Goal: Task Accomplishment & Management: Manage account settings

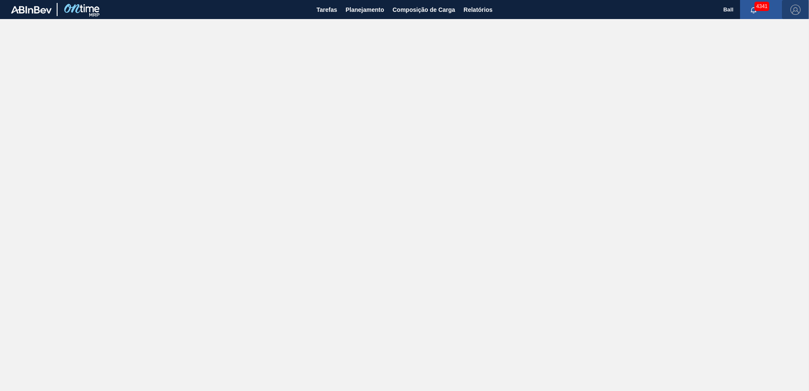
click at [795, 5] on img "button" at bounding box center [795, 10] width 10 height 10
click at [747, 88] on li "Sair" at bounding box center [771, 90] width 64 height 15
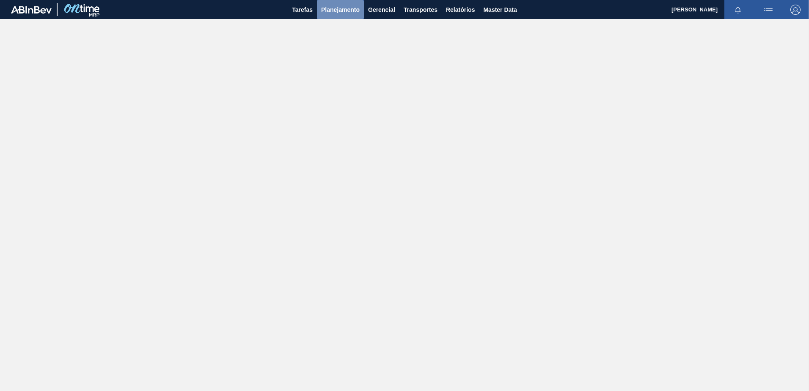
click at [341, 13] on span "Planejamento" at bounding box center [340, 10] width 38 height 10
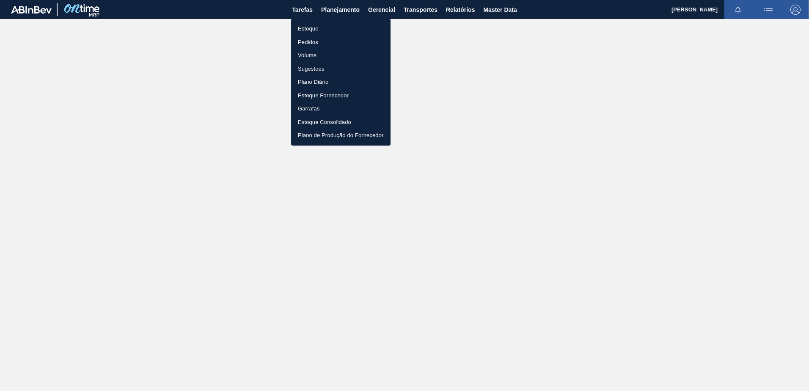
drag, startPoint x: 319, startPoint y: 31, endPoint x: 460, endPoint y: 39, distance: 141.1
click at [319, 31] on li "Estoque" at bounding box center [340, 29] width 99 height 14
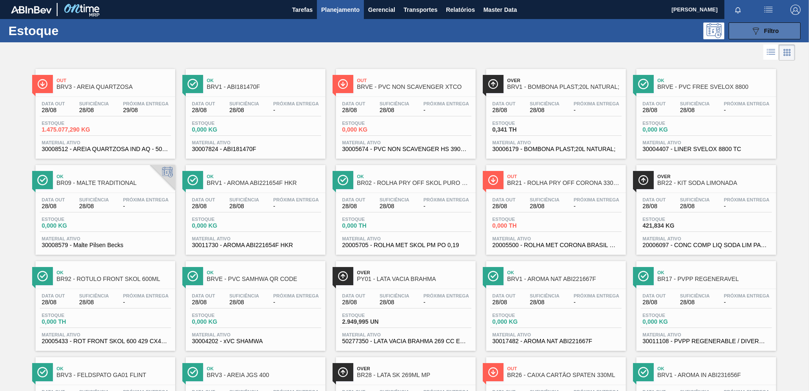
click at [756, 35] on icon "089F7B8B-B2A5-4AFE-B5C0-19BA573D28AC" at bounding box center [756, 31] width 10 height 10
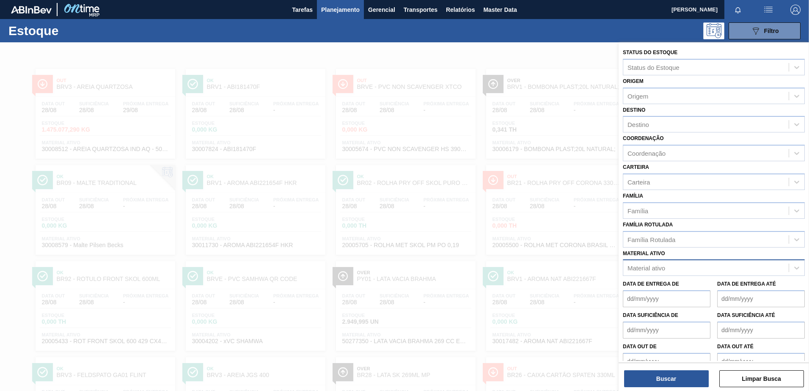
click at [650, 265] on div "Material ativo" at bounding box center [646, 267] width 38 height 7
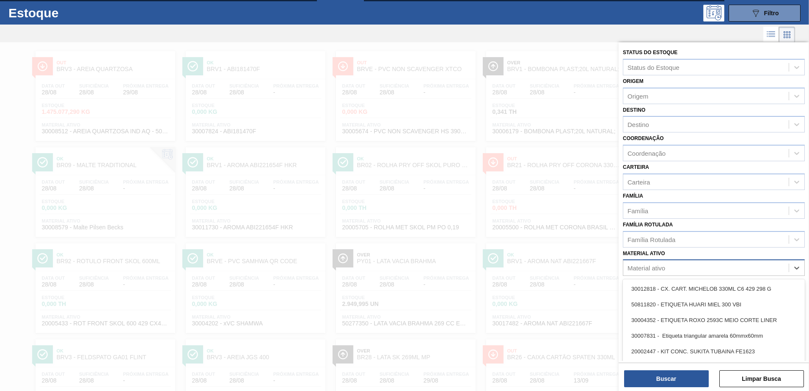
scroll to position [19, 0]
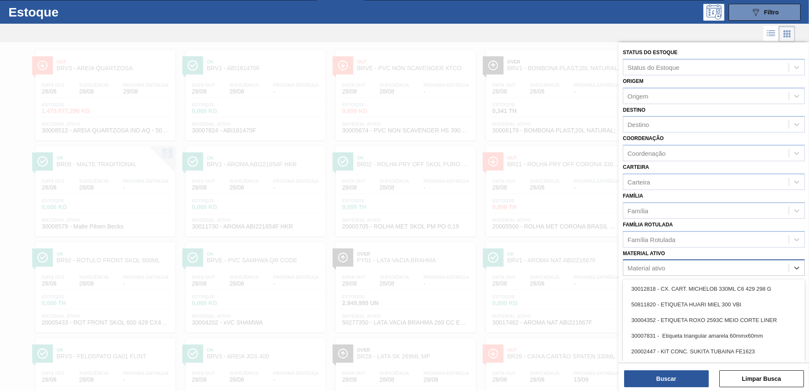
click at [660, 266] on div "Material ativo" at bounding box center [646, 267] width 38 height 7
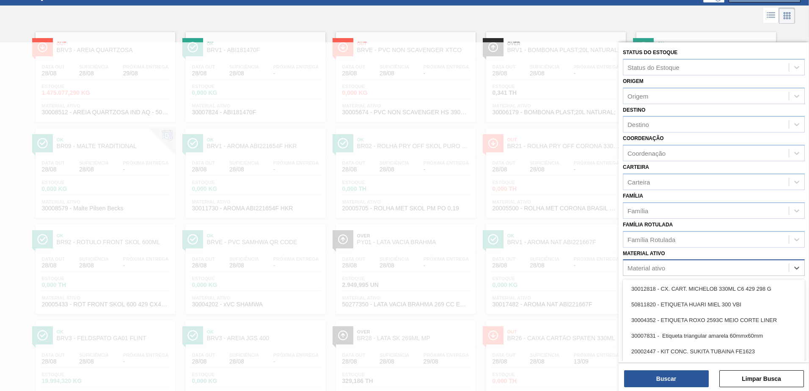
scroll to position [37, 0]
paste ativo "50834660"
type ativo "50834660"
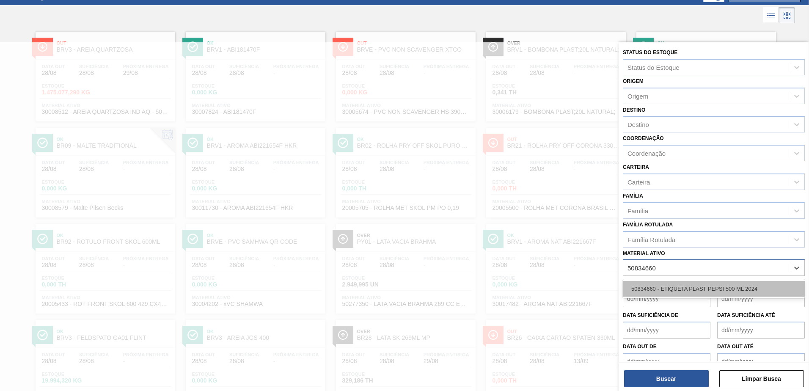
click at [672, 289] on div "50834660 - ETIQUETA PLAST PEPSI 500 ML 2024" at bounding box center [714, 289] width 182 height 16
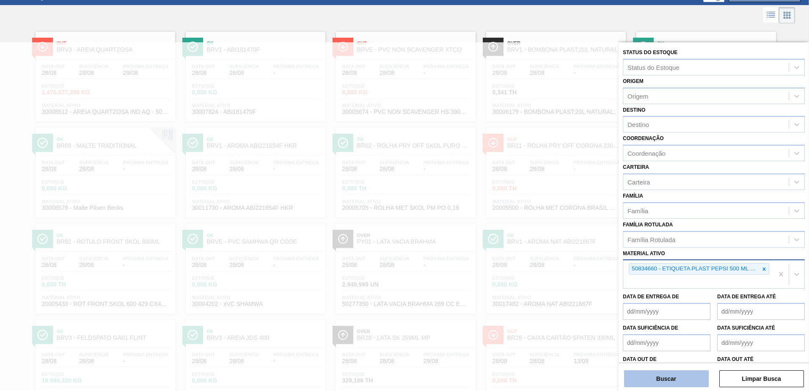
click at [650, 374] on button "Buscar" at bounding box center [666, 378] width 85 height 17
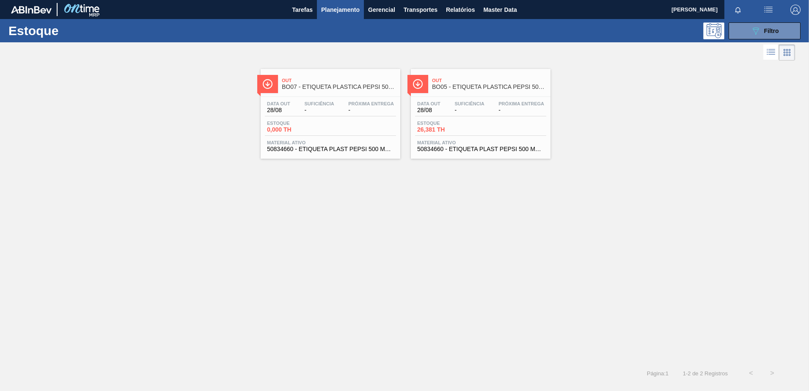
click at [452, 86] on span "BO05 - ETIQUETA PLASTICA PEPSI 500ML TITAN" at bounding box center [489, 87] width 114 height 6
click at [338, 80] on span "Out" at bounding box center [339, 80] width 114 height 5
click at [464, 87] on span "BO07 - ETIQUETA PLASTICA PEPSI 500ML TITAN" at bounding box center [489, 87] width 114 height 6
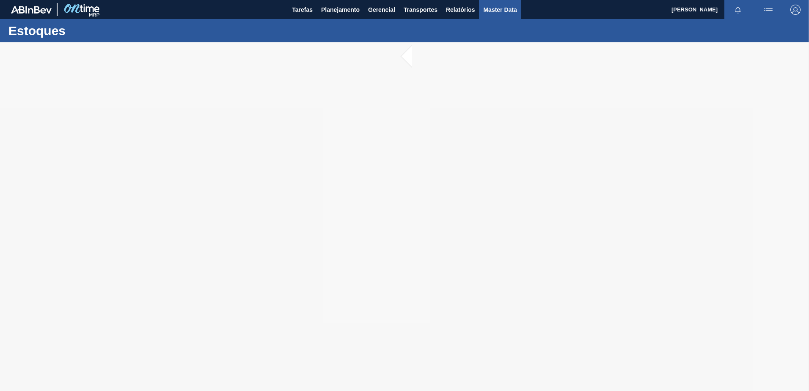
click at [507, 14] on span "Master Data" at bounding box center [499, 10] width 33 height 10
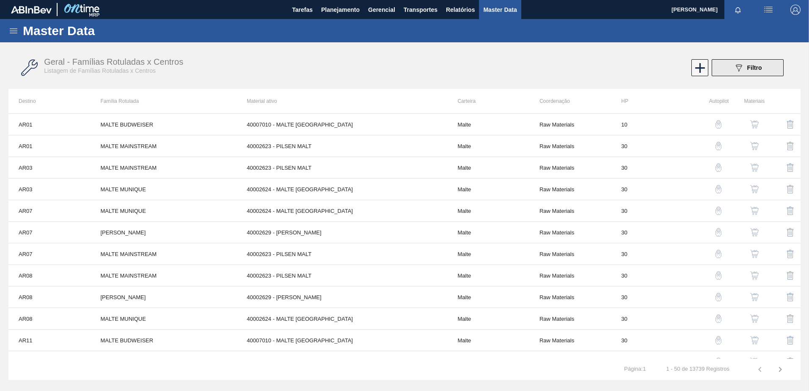
click at [753, 75] on button "089F7B8B-B2A5-4AFE-B5C0-19BA573D28AC Filtro" at bounding box center [748, 67] width 72 height 17
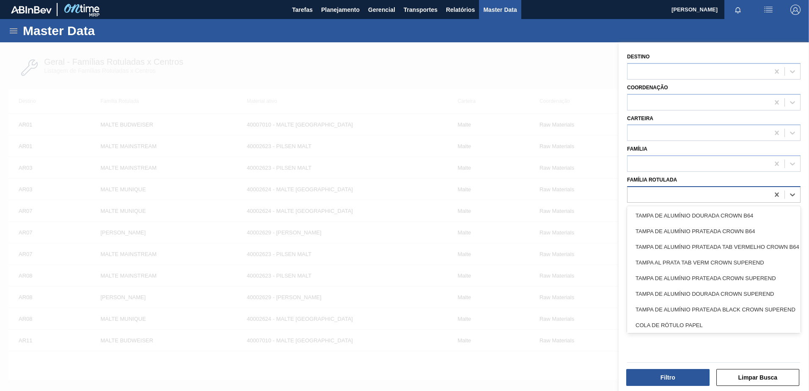
click at [675, 192] on div at bounding box center [698, 194] width 142 height 12
paste Rotulada "ETIQUETA PLASTICA PEPSI 500ML TITAN"
type Rotulada "ETIQUETA PLASTICA PEPSI 500ML TITAN"
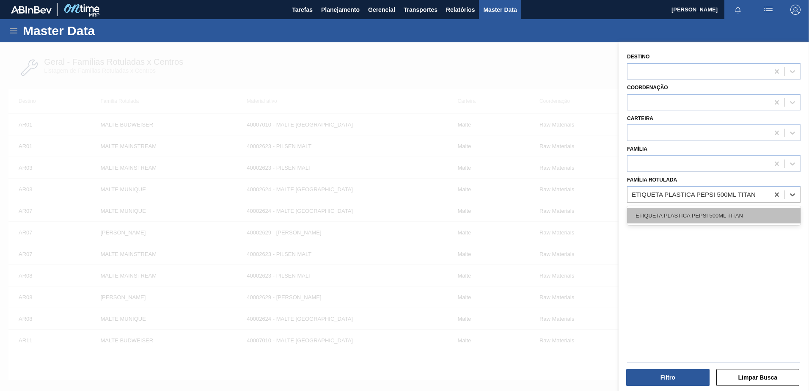
click at [674, 212] on div "ETIQUETA PLASTICA PEPSI 500ML TITAN" at bounding box center [713, 216] width 173 height 16
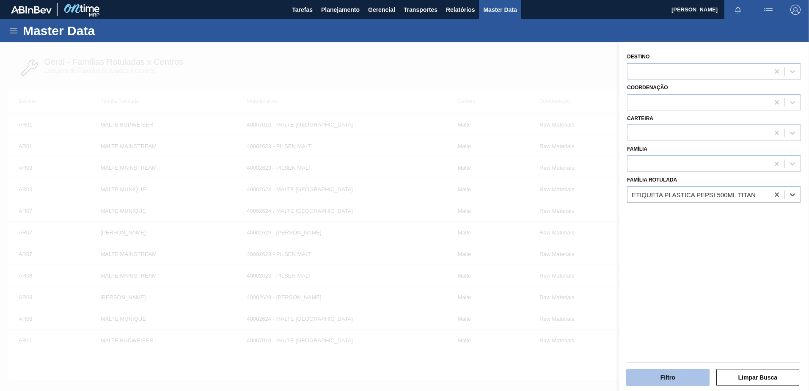
click at [655, 374] on button "Filtro" at bounding box center [667, 377] width 83 height 17
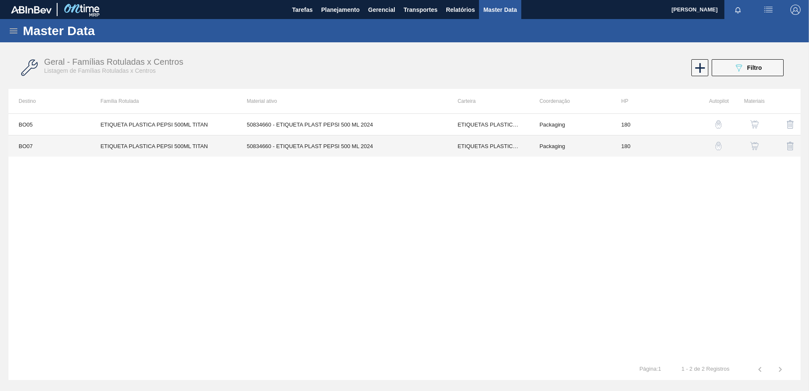
click at [302, 144] on td "50834660 - ETIQUETA PLAST PEPSI 500 ML 2024" at bounding box center [341, 146] width 211 height 22
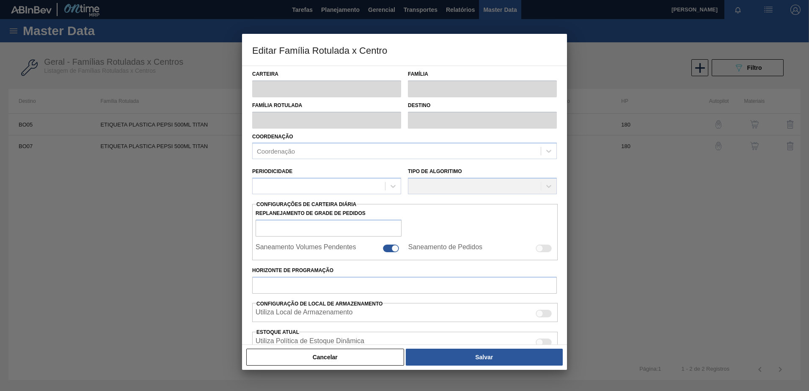
type input "ETIQUETAS PLASTICAS"
type input "ETIQUETA PLASTICA PEPSI"
type input "ETIQUETA PLASTICA PEPSI 500ML TITAN"
type input "BO07 - Sacaba"
type input "180"
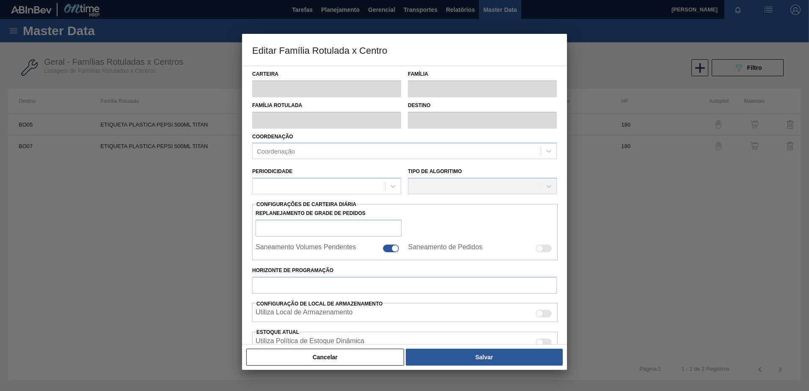
type input "6.810.000"
type input "12.310.000"
type input "40000000"
type input "2.200.006.810.000,000"
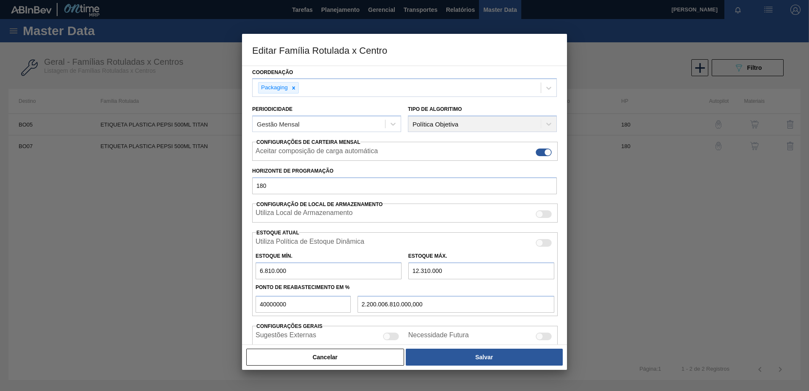
scroll to position [85, 0]
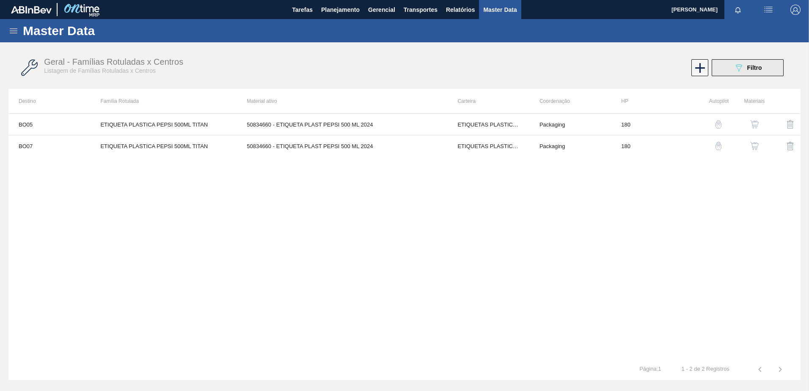
click at [726, 69] on button "089F7B8B-B2A5-4AFE-B5C0-19BA573D28AC Filtro" at bounding box center [748, 67] width 72 height 17
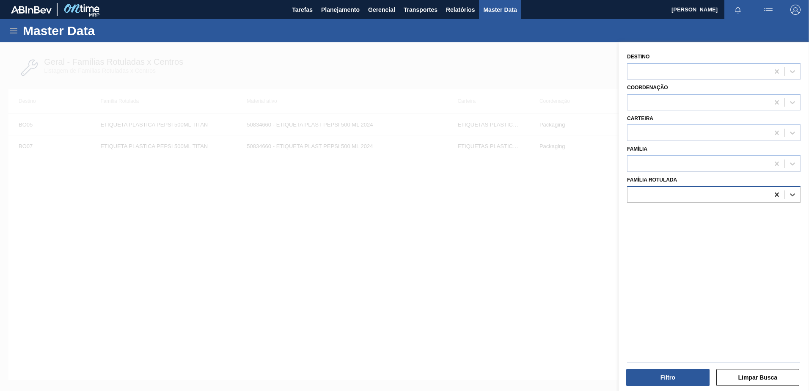
click at [773, 195] on icon at bounding box center [777, 194] width 8 height 8
paste Rotulada "ETIQUETA PLASTICA PEPSI 2L TITAN"
type Rotulada "ETIQUETA PLASTICA PEPSI 2L TITAN"
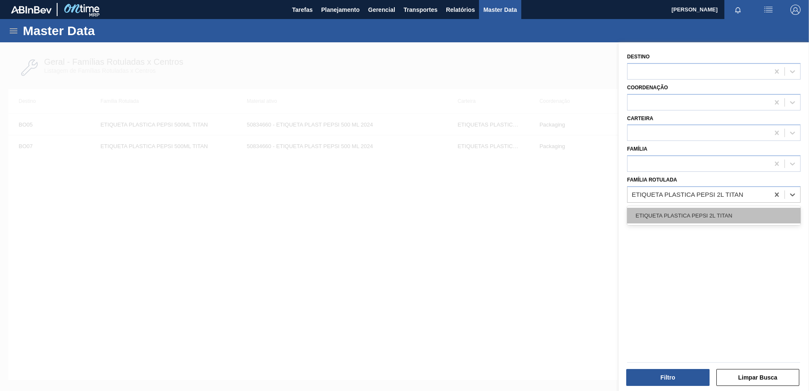
click at [715, 223] on div "ETIQUETA PLASTICA PEPSI 2L TITAN" at bounding box center [713, 216] width 173 height 16
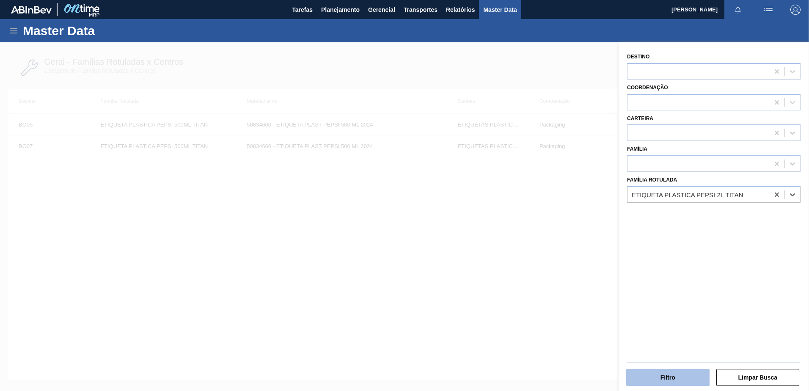
click at [677, 377] on button "Filtro" at bounding box center [667, 377] width 83 height 17
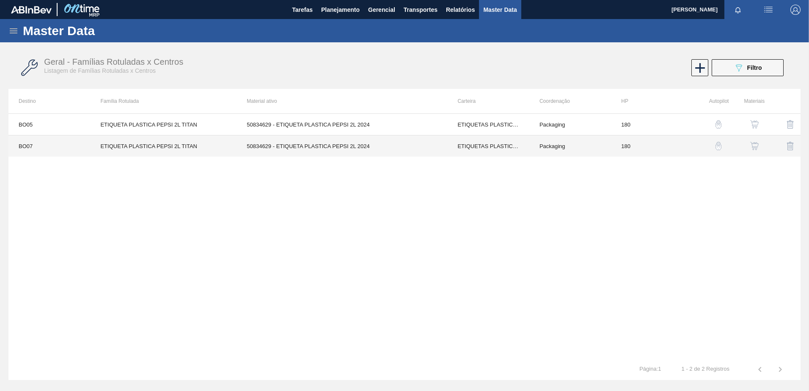
click at [217, 145] on td "ETIQUETA PLASTICA PEPSI 2L TITAN" at bounding box center [163, 146] width 146 height 22
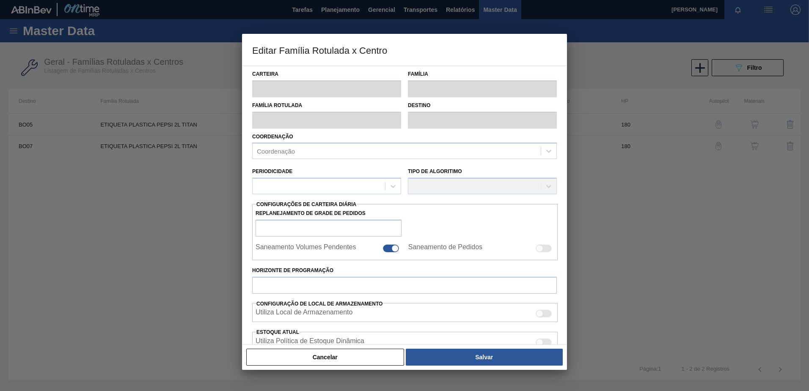
type input "ETIQUETAS PLASTICAS"
type input "ETIQUETA PLASTICA PEPSI"
type input "ETIQUETA PLASTICA PEPSI 2L TITAN"
type input "BO07 - Sacaba"
type input "180"
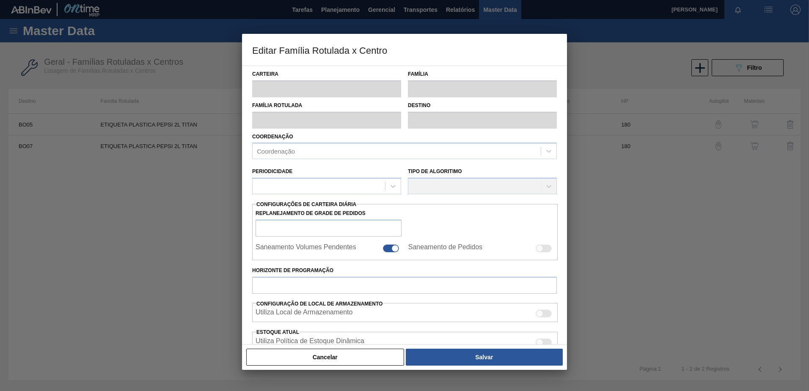
type input "472.000"
type input "1.271.000"
type input "65000000"
type input "519.350.472.000,000"
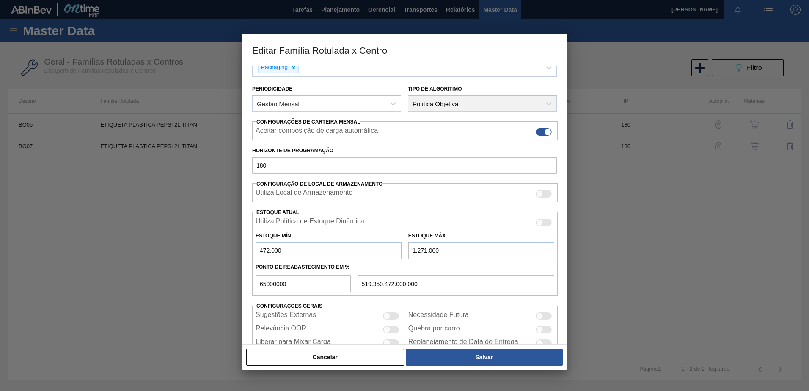
scroll to position [110, 0]
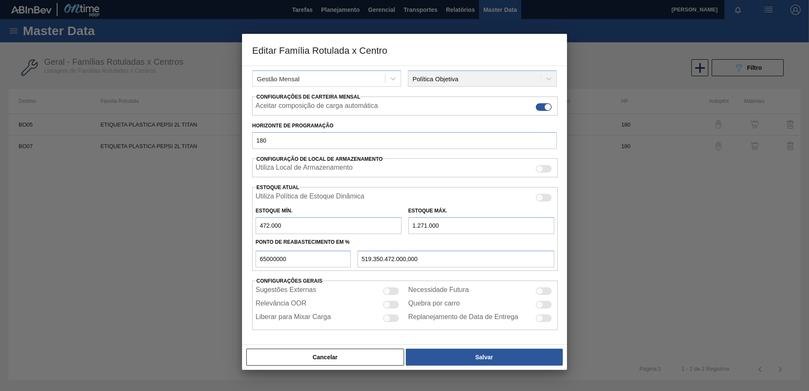
click at [308, 356] on button "Cancelar" at bounding box center [325, 357] width 158 height 17
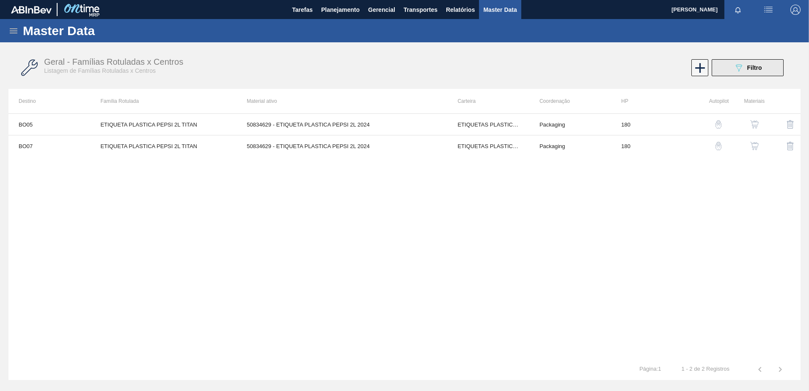
click at [751, 62] on button "089F7B8B-B2A5-4AFE-B5C0-19BA573D28AC Filtro" at bounding box center [748, 67] width 72 height 17
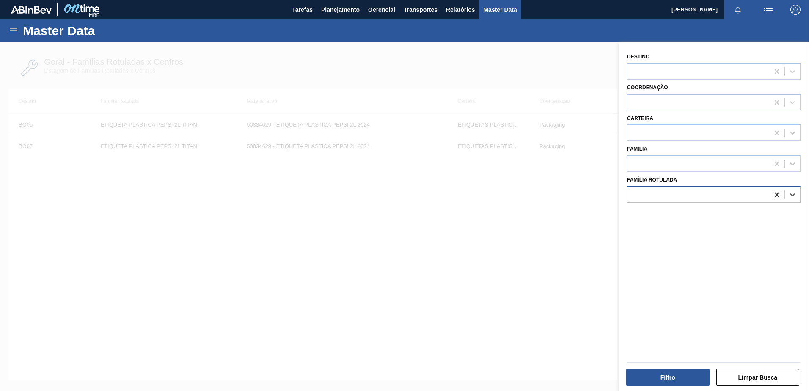
click at [776, 192] on icon at bounding box center [777, 194] width 8 height 8
paste Rotulada "FELDSPATO GA01 FLINT"
type Rotulada "FELDSPATO GA01 FLINT"
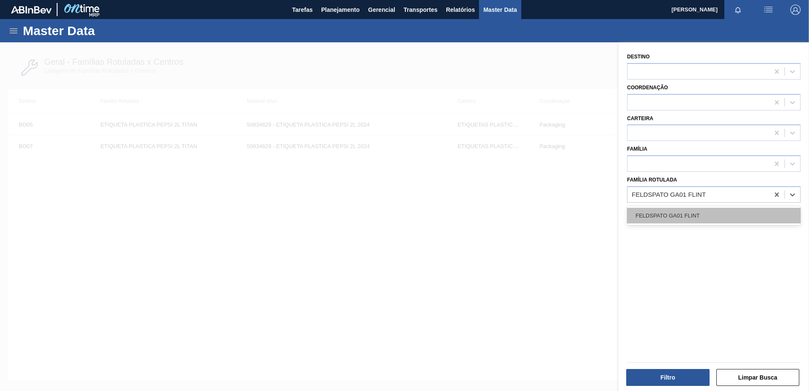
click at [706, 215] on div "FELDSPATO GA01 FLINT" at bounding box center [713, 216] width 173 height 16
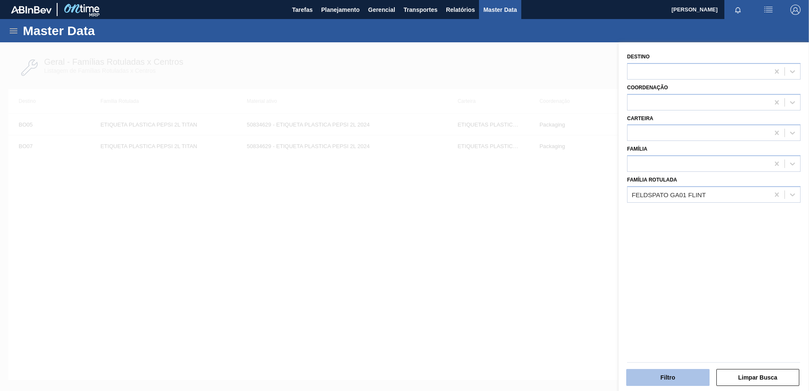
click at [671, 375] on button "Filtro" at bounding box center [667, 377] width 83 height 17
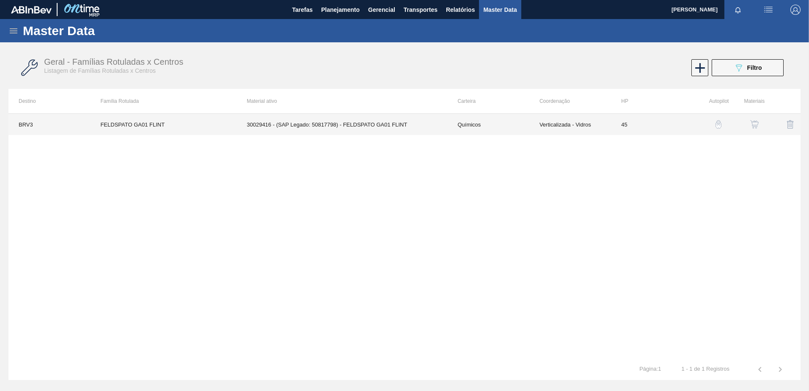
click at [408, 120] on td "30029416 - (SAP Legado: 50817798) - FELDSPATO GA01 FLINT" at bounding box center [341, 124] width 211 height 21
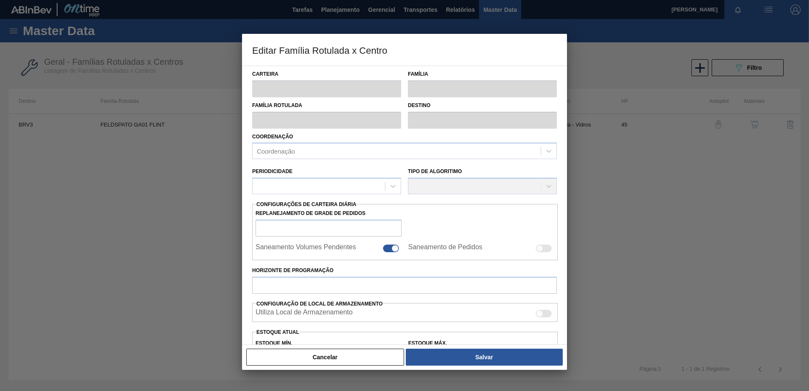
type input "Químicos"
type input "Feldspato"
type input "FELDSPATO GA01 FLINT"
type input "BRV3 - Vidros Rio"
type input "45"
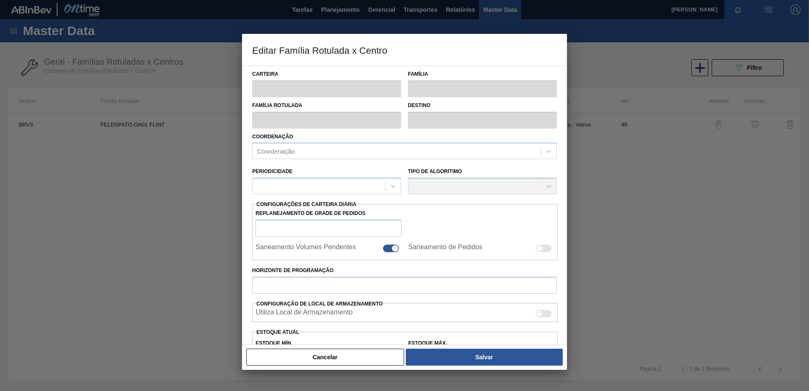
type input "0"
type input "800.000"
type input "0"
type input "0,000"
checkbox input "true"
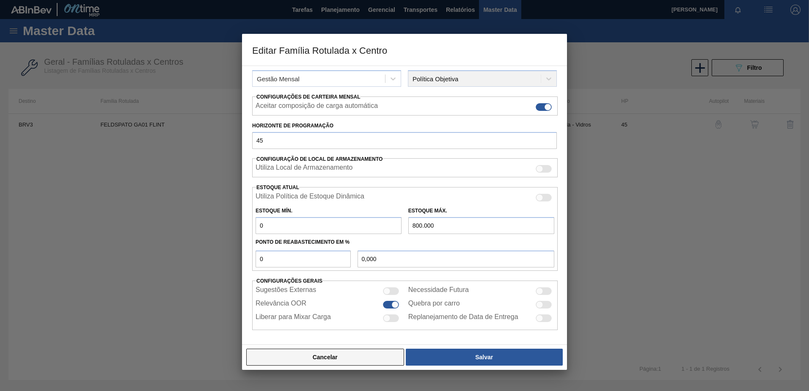
click at [338, 355] on button "Cancelar" at bounding box center [325, 357] width 158 height 17
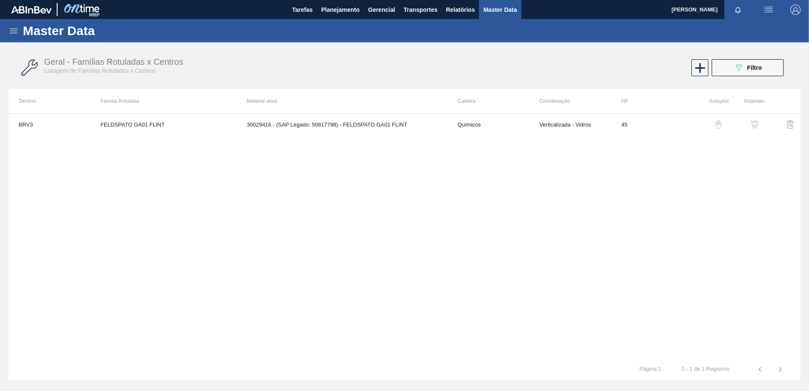
click at [756, 71] on div "089F7B8B-B2A5-4AFE-B5C0-19BA573D28AC Filtro" at bounding box center [748, 68] width 28 height 10
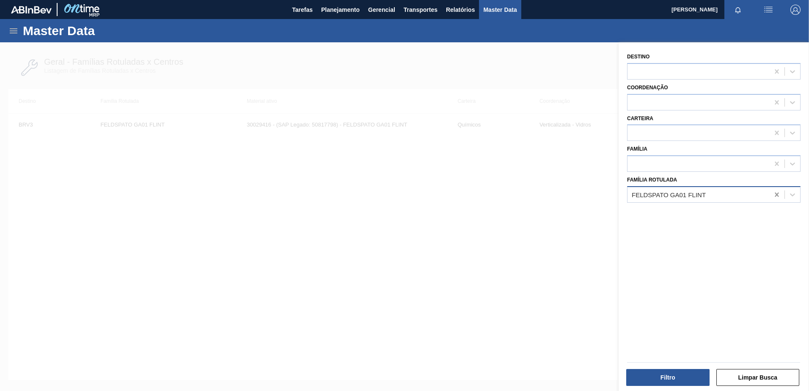
click at [777, 197] on icon at bounding box center [777, 194] width 8 height 8
paste Rotulada "RÓTULO NECK STELLA LN PURE GOLD 330ML"
type Rotulada "RÓTULO NECK STELLA LN PURE GOLD 330ML"
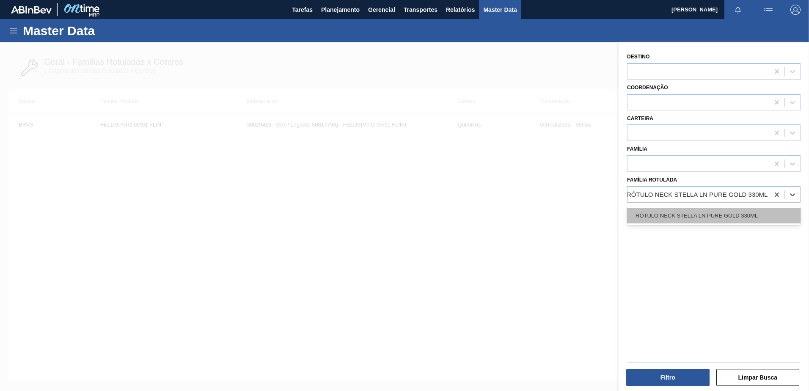
click at [754, 208] on div "RÓTULO NECK STELLA LN PURE GOLD 330ML" at bounding box center [713, 216] width 173 height 16
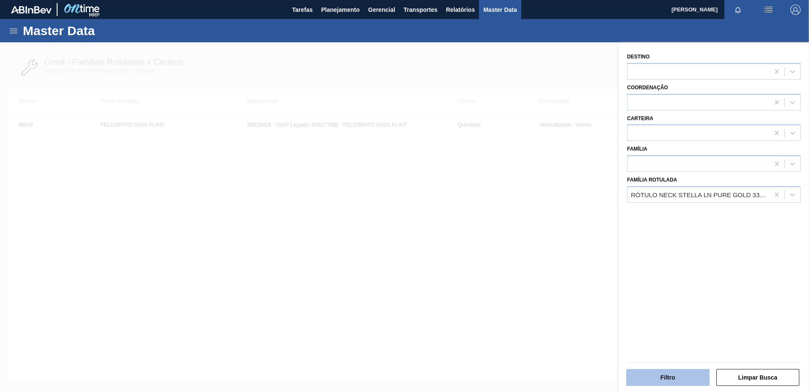
click at [671, 377] on button "Filtro" at bounding box center [667, 377] width 83 height 17
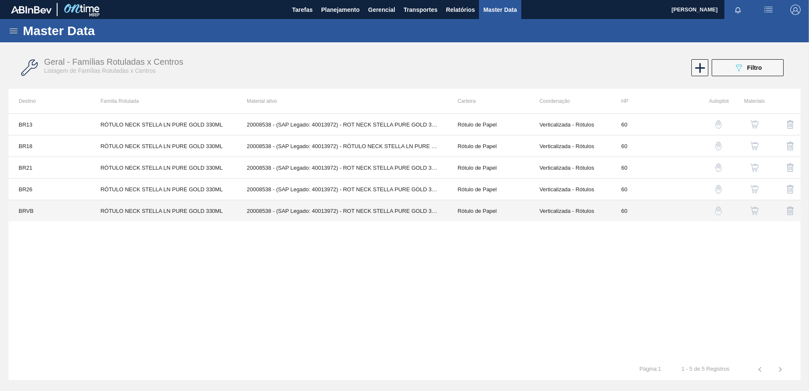
click at [308, 212] on td "20008538 - (SAP Legado: 40013972) - ROT NECK STELLA PURE GOLD 330 CX48MIL" at bounding box center [341, 211] width 211 height 22
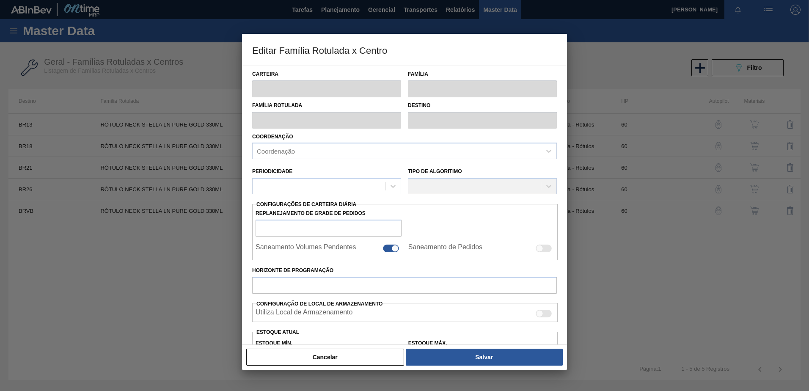
type input "Rótulo de Papel"
type input "Rótulo Papel"
type input "RÓTULO NECK STELLA LN PURE GOLD 330ML"
type input "BRVB - Rótulos"
type input "60"
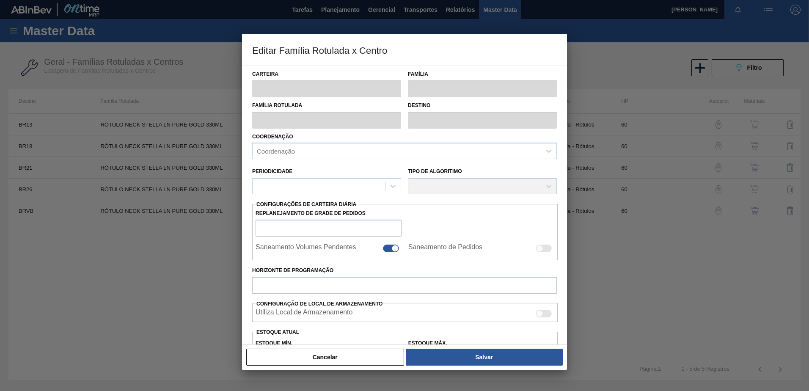
type input "0"
type input "100"
type input "0,000"
checkbox input "true"
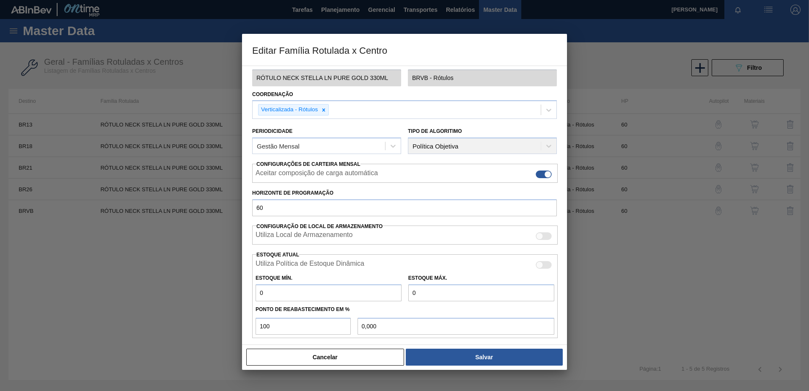
scroll to position [85, 0]
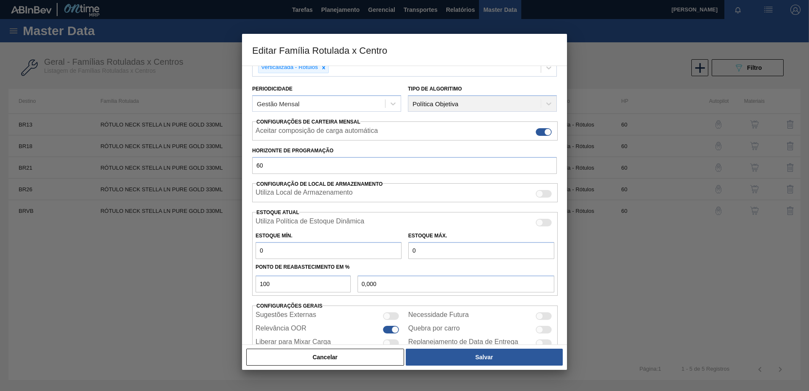
click at [327, 353] on button "Cancelar" at bounding box center [325, 357] width 158 height 17
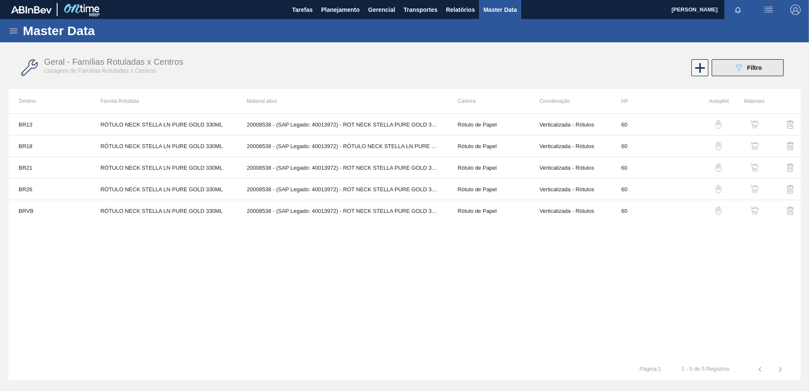
click at [745, 63] on div "089F7B8B-B2A5-4AFE-B5C0-19BA573D28AC Filtro" at bounding box center [748, 68] width 28 height 10
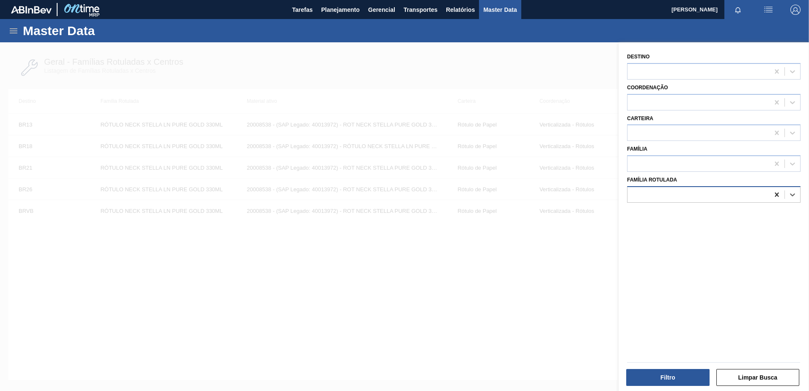
click at [778, 196] on icon at bounding box center [777, 194] width 8 height 8
paste Rotulada "ETIQUETA PLASTICA ORIENTAL POMELO 3L / L2"
type Rotulada "ETIQUETA PLASTICA ORIENTAL POMELO 3L / L2"
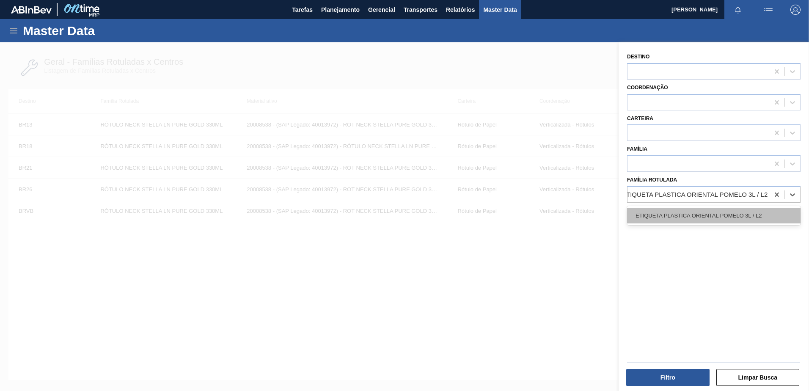
click at [703, 217] on div "ETIQUETA PLASTICA ORIENTAL POMELO 3L / L2" at bounding box center [713, 216] width 173 height 16
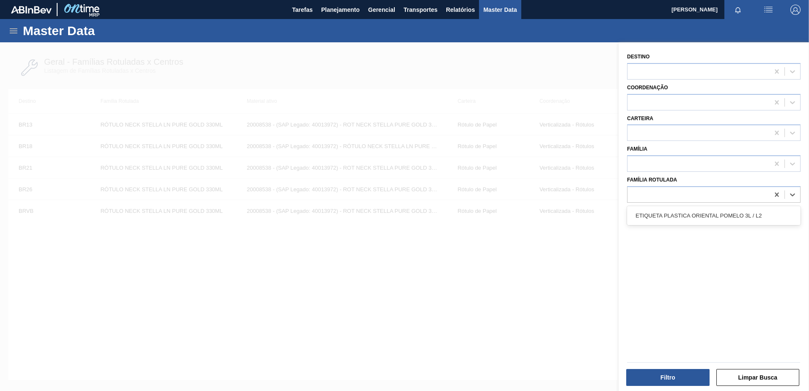
scroll to position [0, 1]
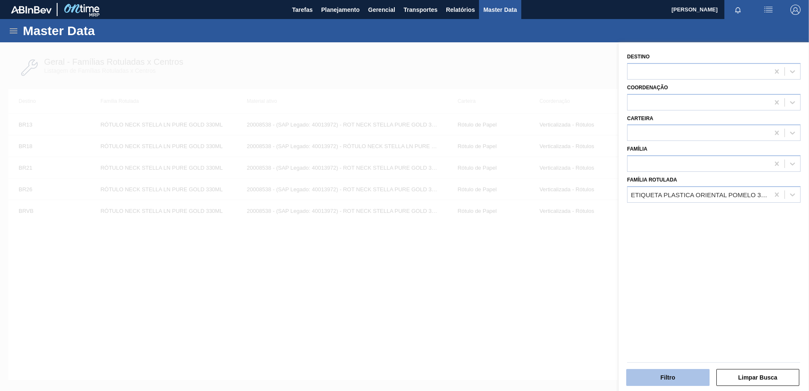
click at [660, 369] on button "Filtro" at bounding box center [667, 377] width 83 height 17
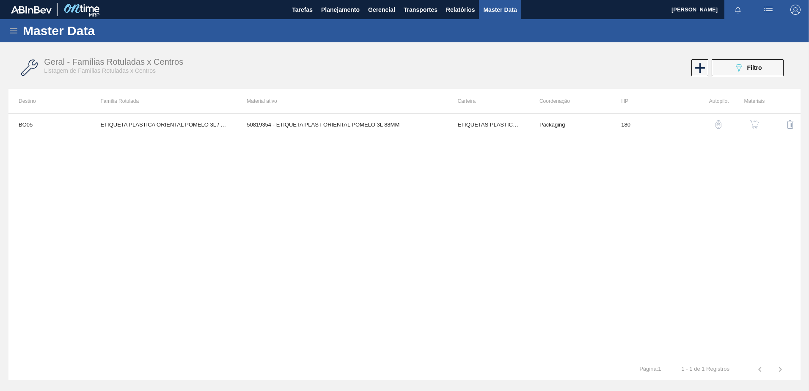
click at [386, 135] on td "50819354 - ETIQUETA PLAST ORIENTAL POMELO 3L 88MM" at bounding box center [341, 124] width 211 height 21
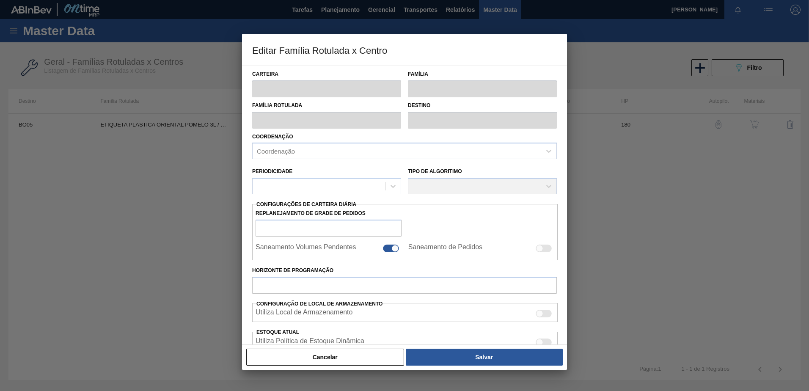
type input "ETIQUETAS PLASTICAS"
type input "ETIQUETA PLASTICA ORIENTAL POMELO"
type input "ETIQUETA PLASTICA ORIENTAL POMELO 3L / L2"
type input "BO05 - El Alto"
type input "180"
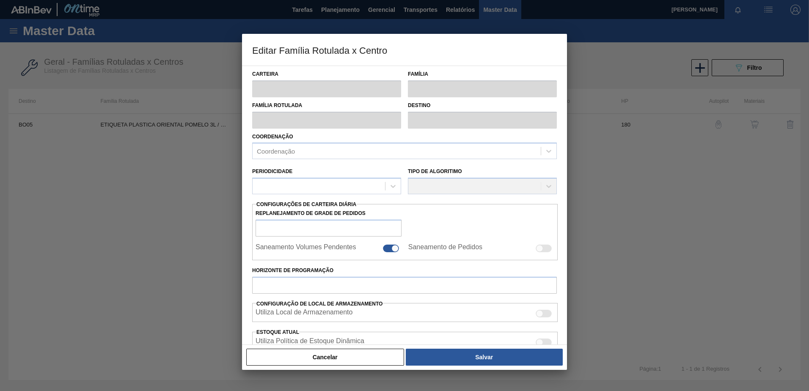
type input "19.000"
type input "719.000"
type input "60"
type input "439.000,000"
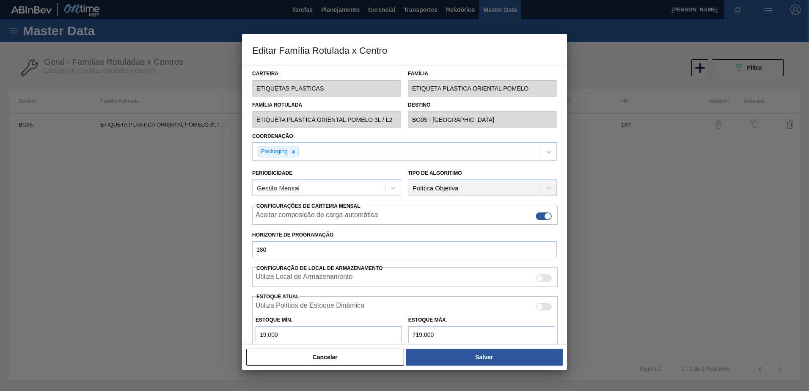
scroll to position [0, 0]
click at [337, 361] on button "Cancelar" at bounding box center [325, 357] width 158 height 17
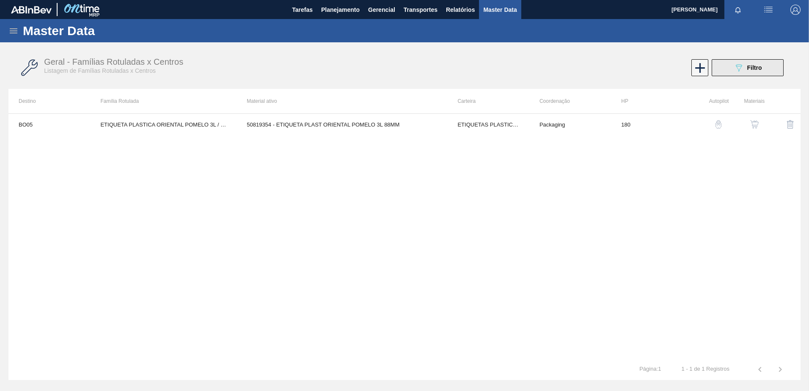
click at [740, 69] on icon "089F7B8B-B2A5-4AFE-B5C0-19BA573D28AC" at bounding box center [739, 68] width 10 height 10
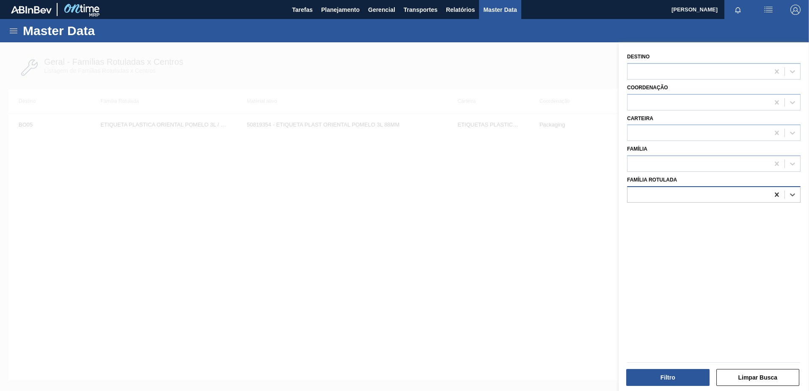
click at [775, 196] on icon at bounding box center [777, 194] width 4 height 4
paste Rotulada "ETIQUETA PLASTICA PEPSI 500ML TITAN"
type Rotulada "ETIQUETA PLASTICA PEPSI 500ML TITAN"
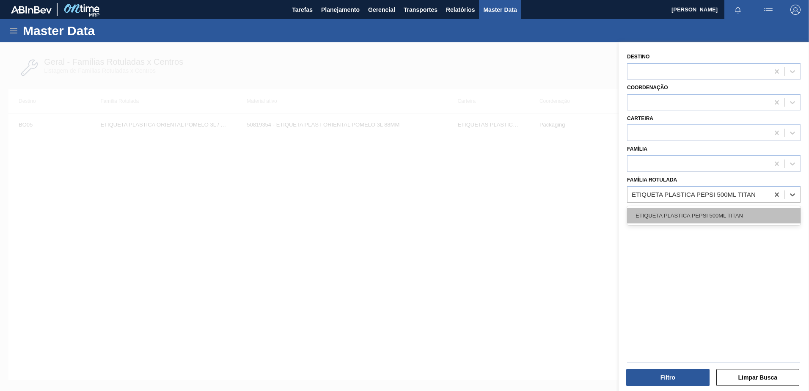
click at [676, 217] on div "ETIQUETA PLASTICA PEPSI 500ML TITAN" at bounding box center [713, 216] width 173 height 16
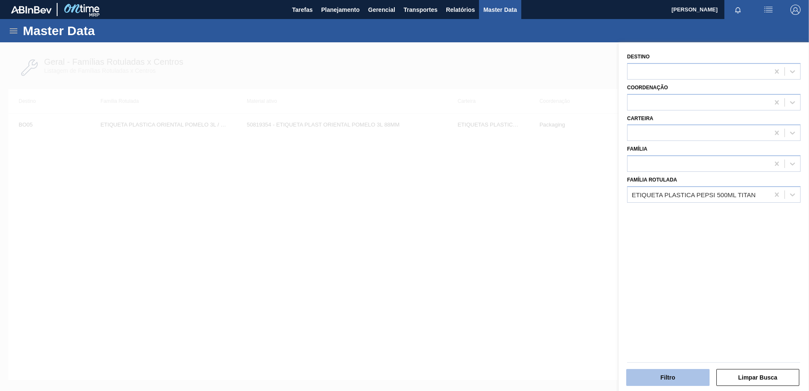
click at [648, 377] on button "Filtro" at bounding box center [667, 377] width 83 height 17
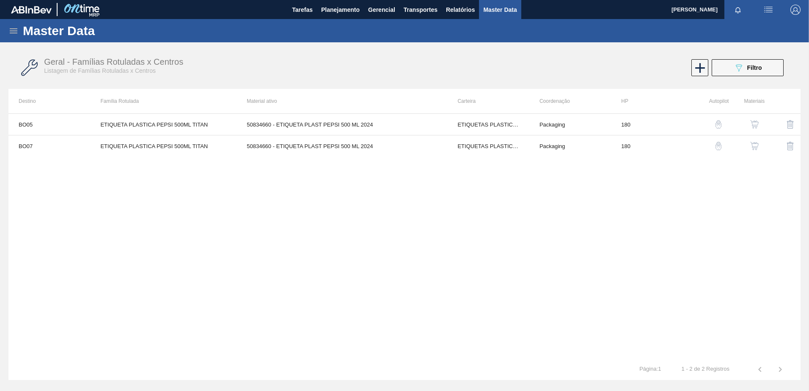
click at [402, 158] on div "BO05 ETIQUETA PLASTICA PEPSI 500ML TITAN 50834660 - ETIQUETA PLAST PEPSI 500 ML…" at bounding box center [404, 235] width 792 height 245
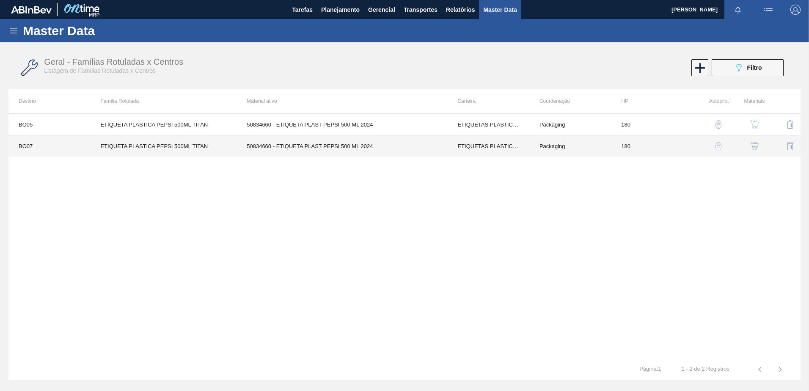
click at [399, 141] on td "50834660 - ETIQUETA PLAST PEPSI 500 ML 2024" at bounding box center [341, 146] width 211 height 22
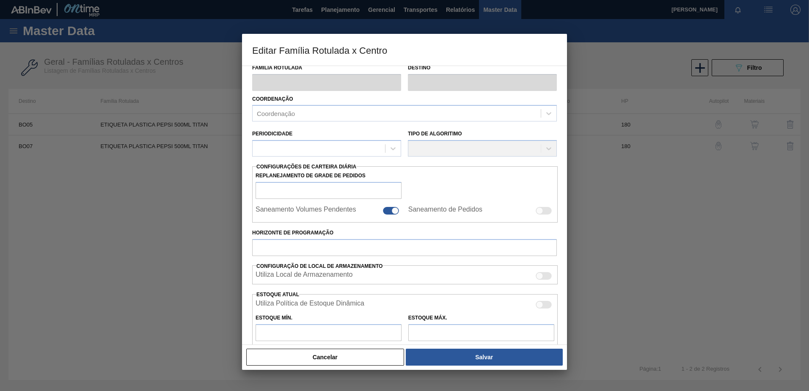
scroll to position [110, 0]
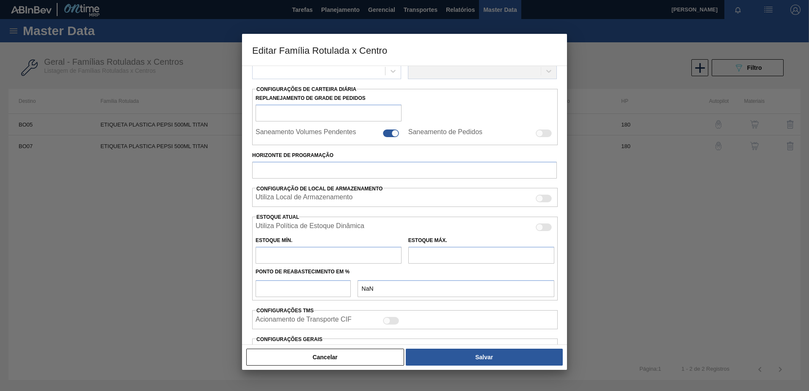
type input "ETIQUETAS PLASTICAS"
type input "ETIQUETA PLASTICA PEPSI"
type input "ETIQUETA PLASTICA PEPSI 500ML TITAN"
type input "BO07 - Sacaba"
type input "180"
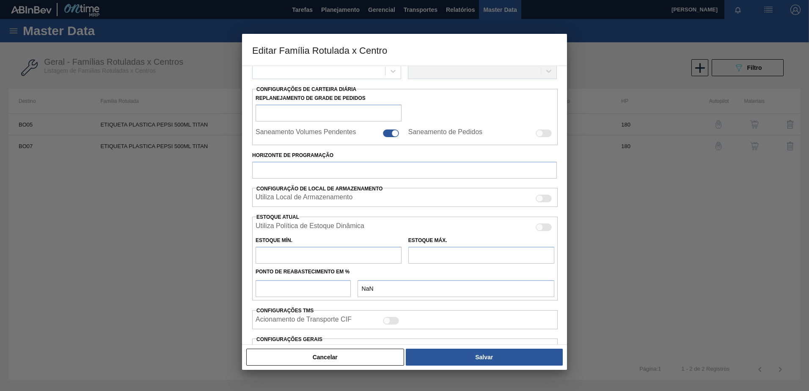
type input "6.810.000"
type input "12.310.000"
type input "40000000"
type input "2.200.006.810.000,000"
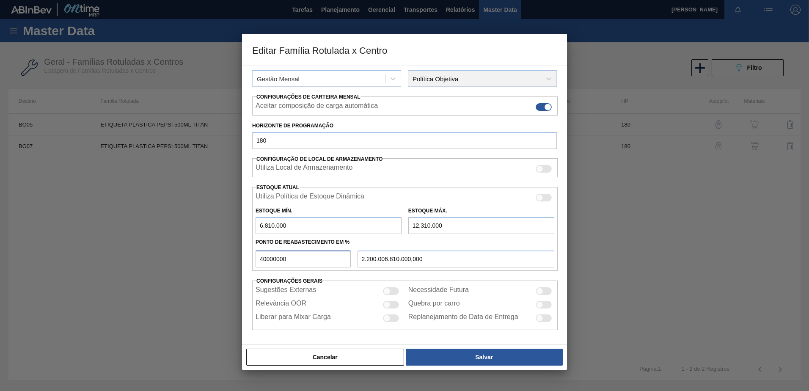
drag, startPoint x: 269, startPoint y: 261, endPoint x: 223, endPoint y: 264, distance: 46.2
click at [223, 264] on div "Editar Família Rotulada x Centro Carteira ETIQUETAS PLASTICAS Família ETIQUETA …" at bounding box center [404, 195] width 809 height 391
type input "1"
type input "6.865.000,000"
type input "10"
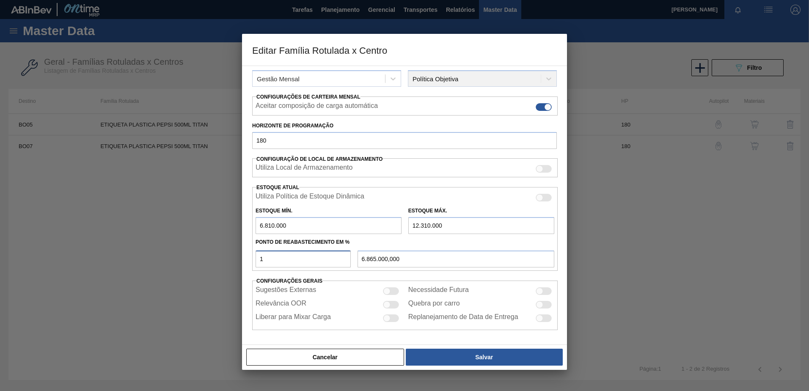
type input "7.360.000,000"
type input "100"
type input "12.310.000,000"
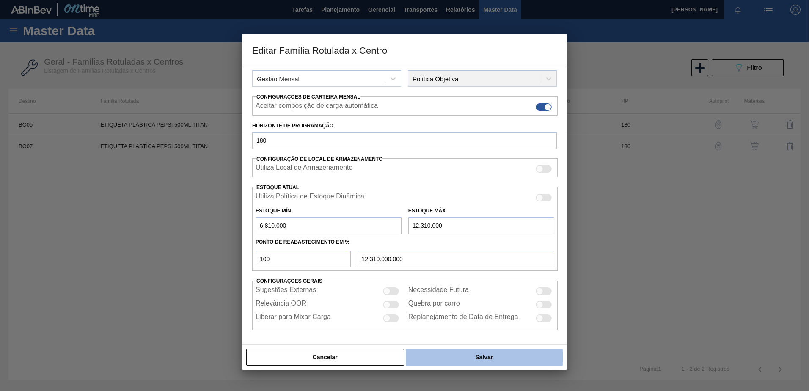
type input "10"
type input "7.360.000,000"
type input "1"
type input "6.865.000,000"
type input "6.810.000,000"
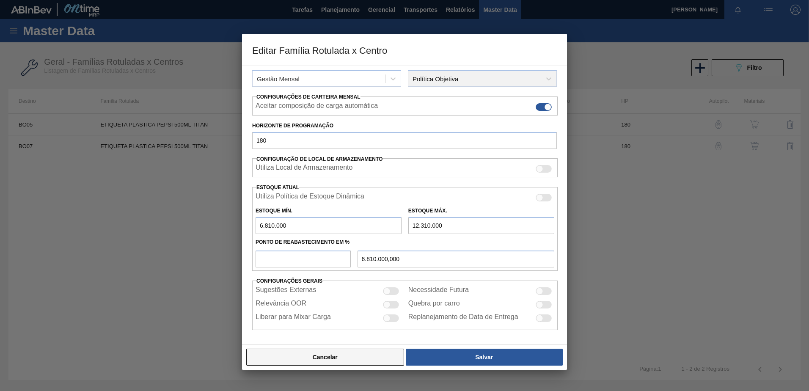
click at [349, 365] on button "Cancelar" at bounding box center [325, 357] width 158 height 17
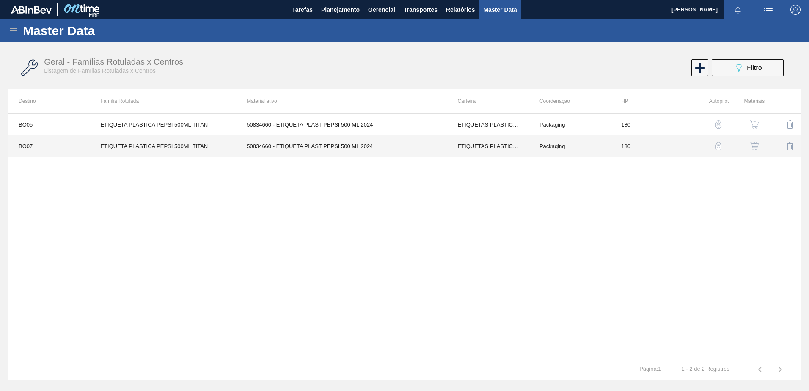
click at [476, 152] on td "ETIQUETAS PLASTICAS" at bounding box center [488, 146] width 82 height 22
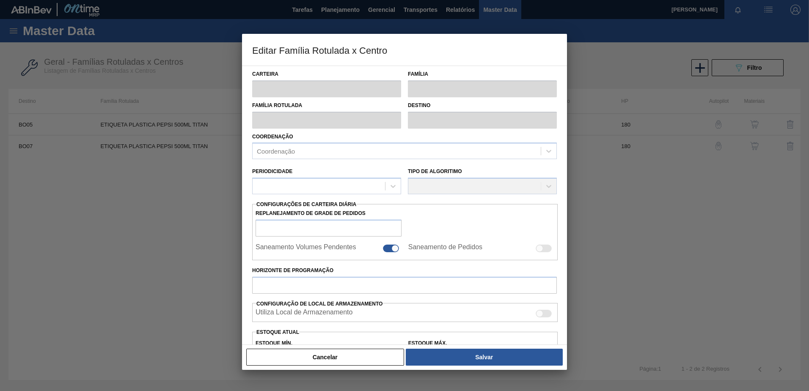
type input "ETIQUETAS PLASTICAS"
type input "ETIQUETA PLASTICA PEPSI"
type input "ETIQUETA PLASTICA PEPSI 500ML TITAN"
type input "BO07 - Sacaba"
type input "180"
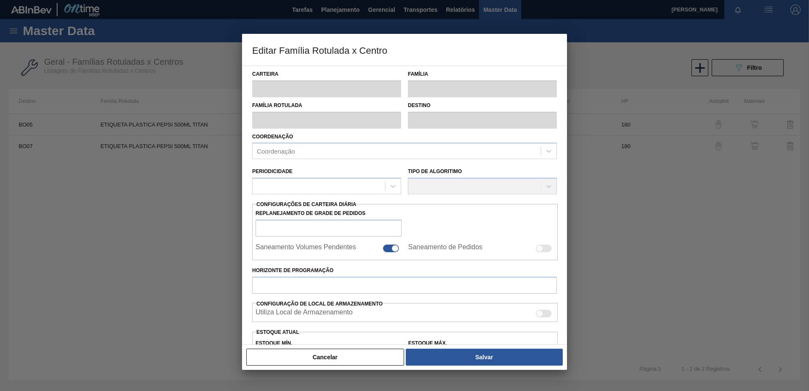
type input "6.810.000"
type input "12.310.000"
type input "40000000"
type input "2.200.006.810.000,000"
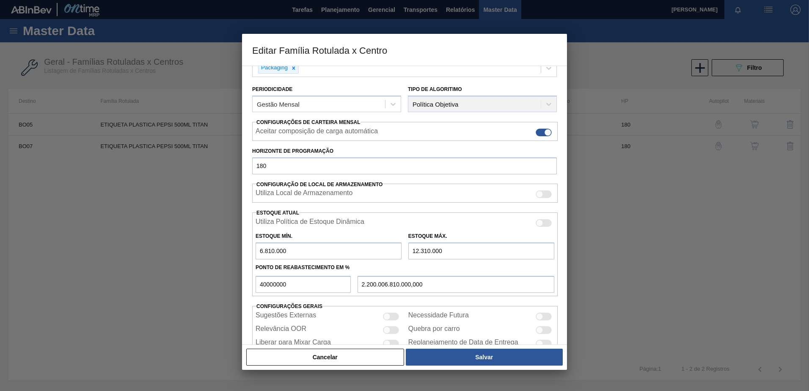
scroll to position [85, 0]
drag, startPoint x: 288, startPoint y: 287, endPoint x: 243, endPoint y: 288, distance: 44.9
click at [243, 288] on div "Carteira ETIQUETAS PLASTICAS Família ETIQUETA PLASTICA PEPSI Família Rotulada E…" at bounding box center [404, 205] width 325 height 279
type input "4"
type input "7.030.000,000"
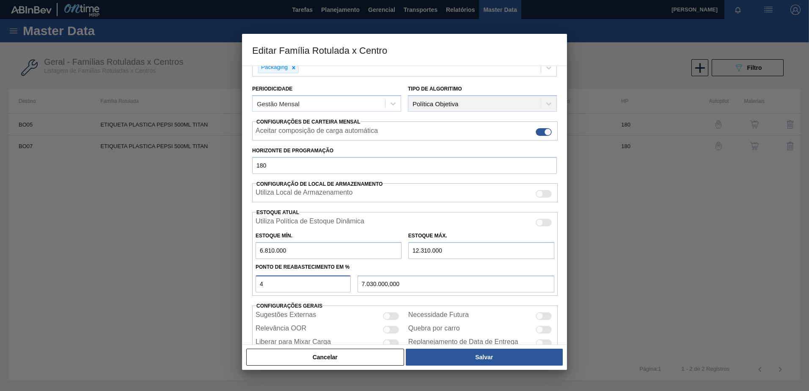
type input "40"
type input "9.010.000,000"
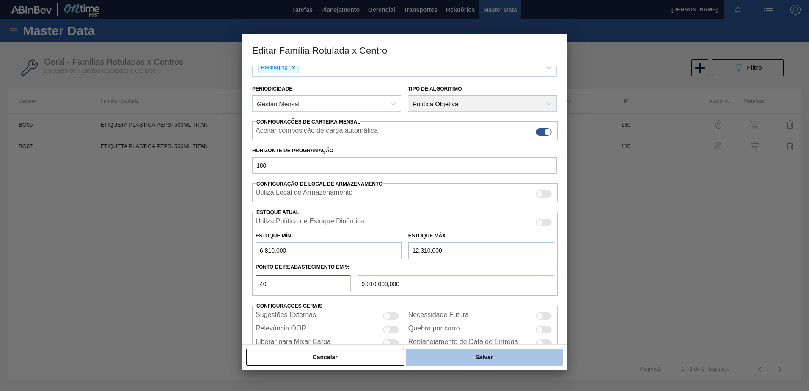
type input "40"
click at [494, 356] on button "Salvar" at bounding box center [484, 357] width 157 height 17
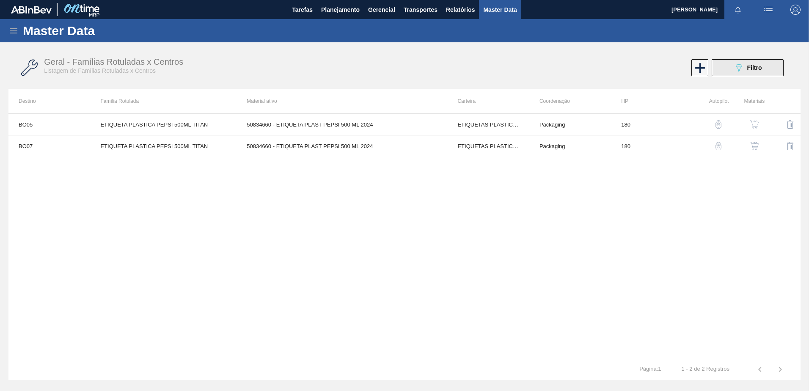
click at [736, 73] on button "089F7B8B-B2A5-4AFE-B5C0-19BA573D28AC Filtro" at bounding box center [748, 67] width 72 height 17
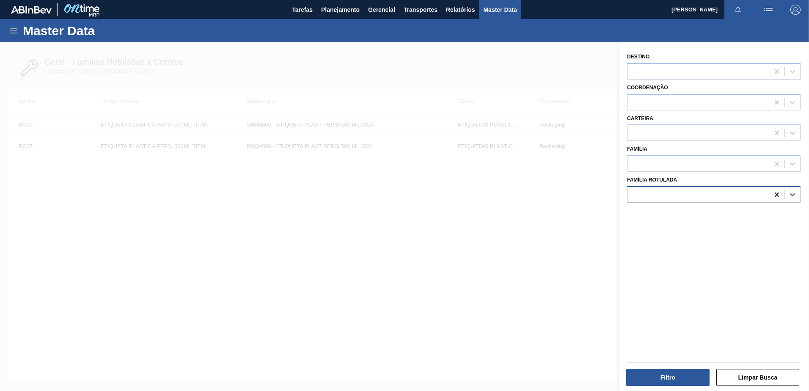
click at [774, 194] on icon at bounding box center [777, 194] width 8 height 8
paste Rotulada "ETIQUETA PLASTICA PEPSI 2L TITAN"
type Rotulada "ETIQUETA PLASTICA PEPSI 2L TITAN"
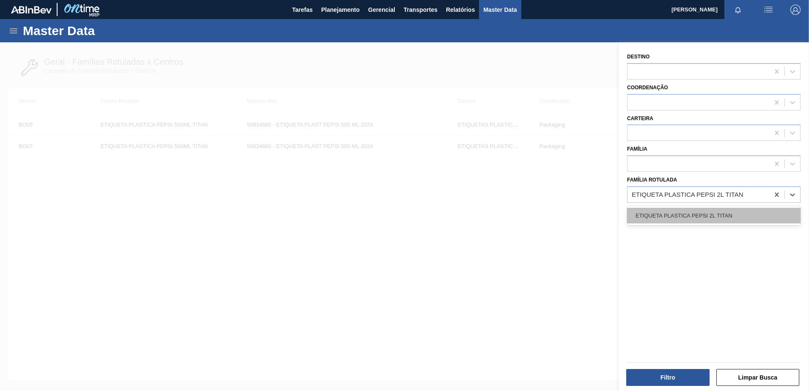
click at [708, 218] on div "ETIQUETA PLASTICA PEPSI 2L TITAN" at bounding box center [713, 216] width 173 height 16
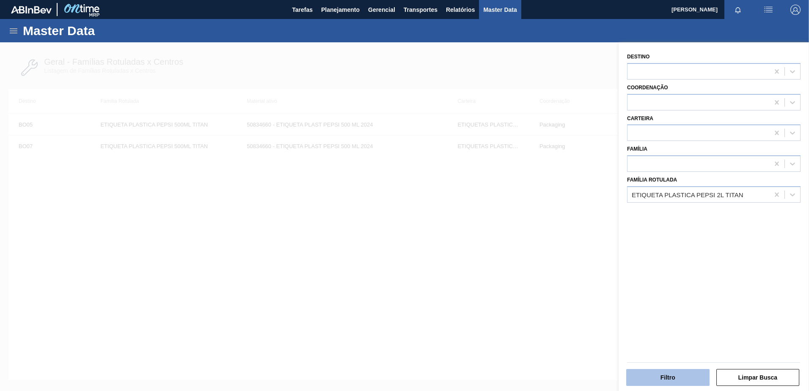
click at [667, 377] on button "Filtro" at bounding box center [667, 377] width 83 height 17
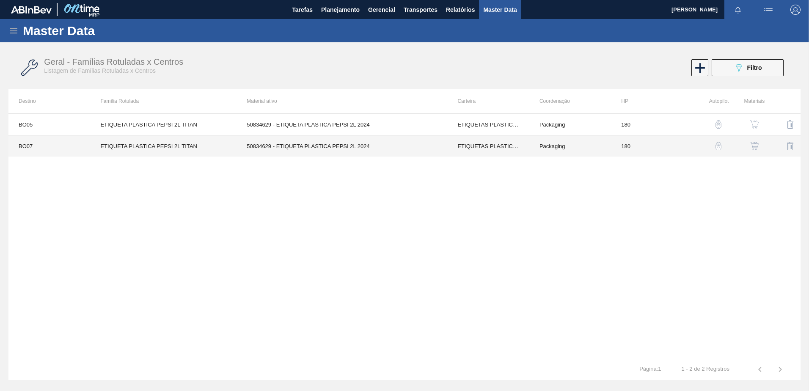
click at [278, 148] on td "50834629 - ETIQUETA PLASTICA PEPSI 2L 2024" at bounding box center [341, 146] width 211 height 22
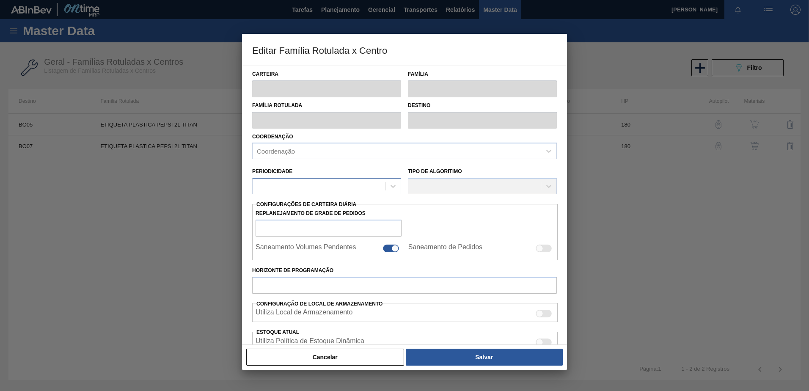
type input "ETIQUETAS PLASTICAS"
type input "ETIQUETA PLASTICA PEPSI"
type input "ETIQUETA PLASTICA PEPSI 2L TITAN"
type input "BO07 - Sacaba"
type input "180"
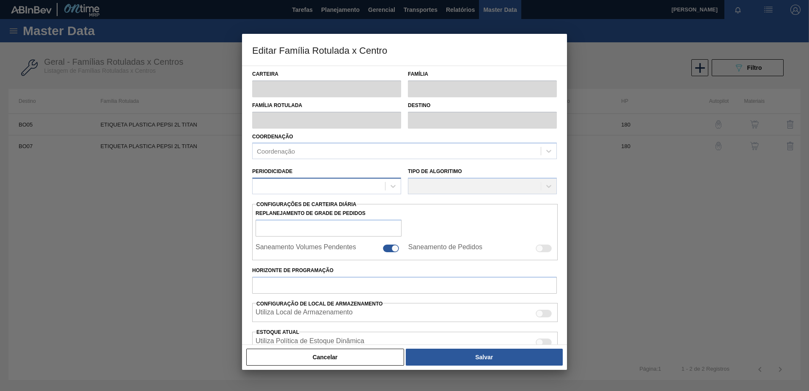
type input "472.000"
type input "1.271.000"
type input "65000000"
type input "519.350.472.000,000"
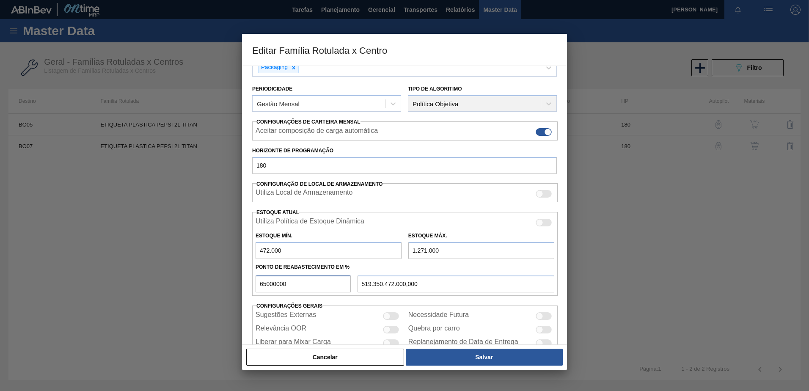
drag, startPoint x: 281, startPoint y: 288, endPoint x: 215, endPoint y: 287, distance: 66.4
click at [215, 287] on div "Editar Família Rotulada x Centro Carteira ETIQUETAS PLASTICAS Família ETIQUETA …" at bounding box center [404, 195] width 809 height 391
type input "6"
type input "519.940,000"
type input "65"
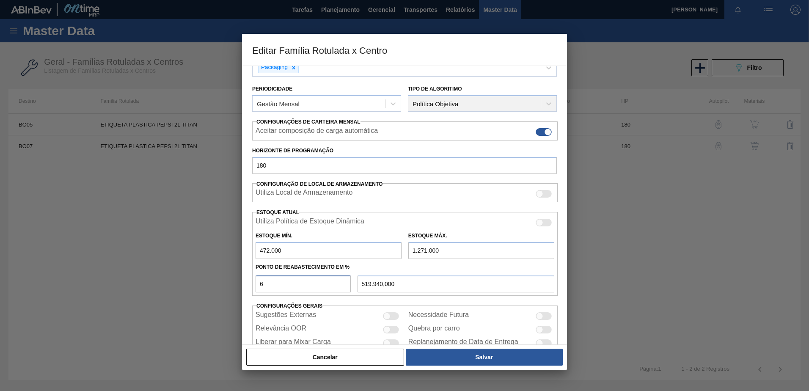
type input "991.350,000"
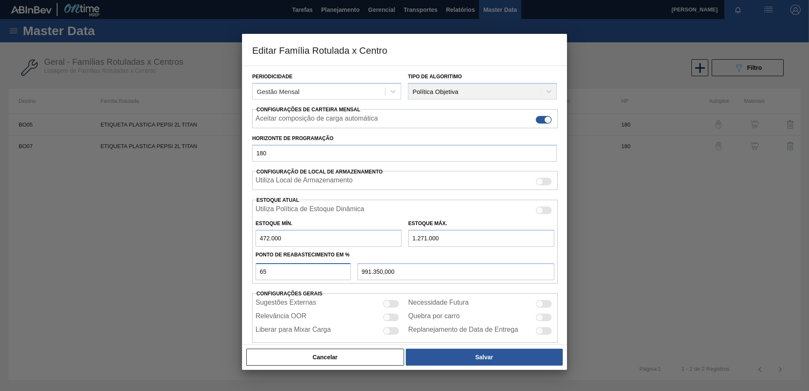
scroll to position [67, 0]
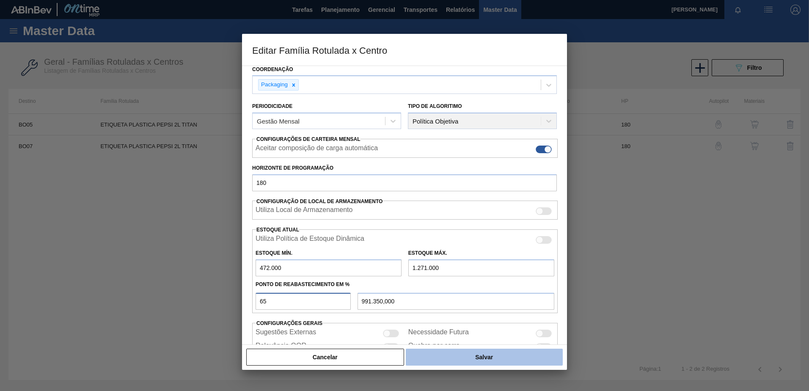
type input "65"
click at [464, 360] on button "Salvar" at bounding box center [484, 357] width 157 height 17
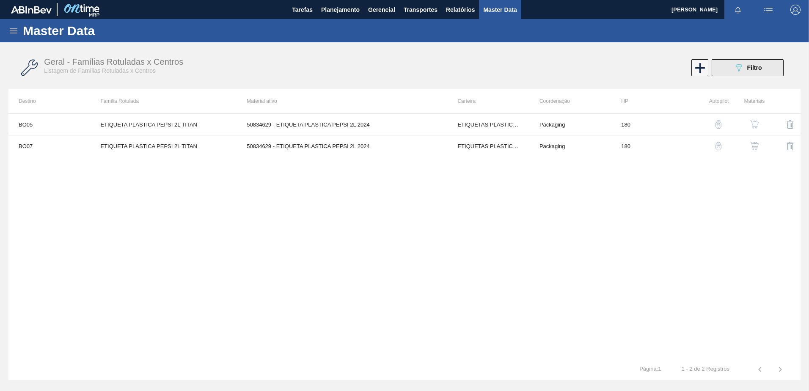
click at [740, 65] on icon at bounding box center [739, 67] width 6 height 7
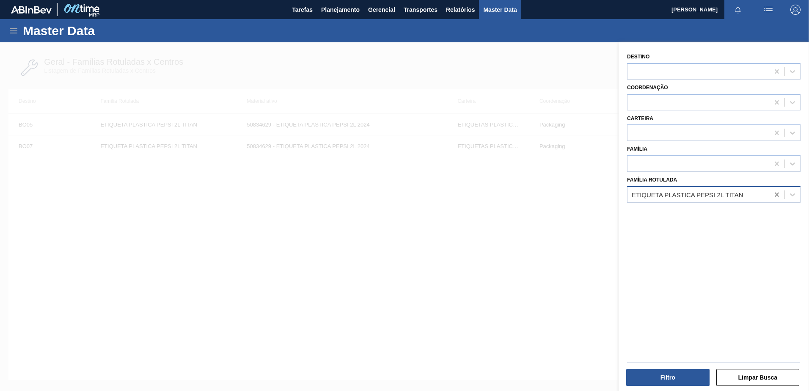
click at [773, 192] on icon at bounding box center [777, 194] width 8 height 8
paste Rotulada "FELDSPATO GA01 FLINT"
type Rotulada "FELDSPATO GA01 FLINT"
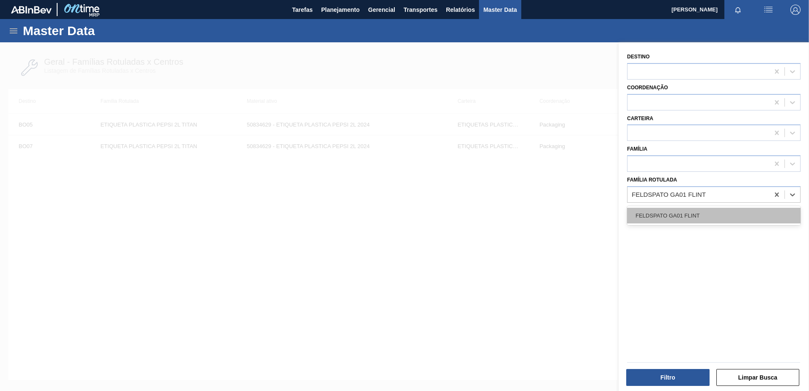
click at [714, 213] on div "FELDSPATO GA01 FLINT" at bounding box center [713, 216] width 173 height 16
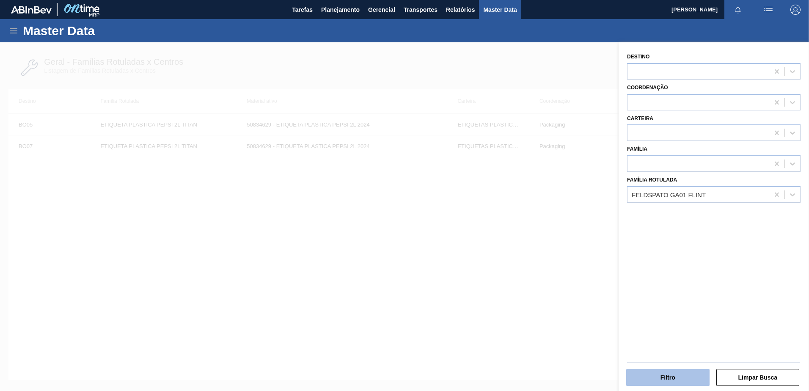
click at [683, 381] on button "Filtro" at bounding box center [667, 377] width 83 height 17
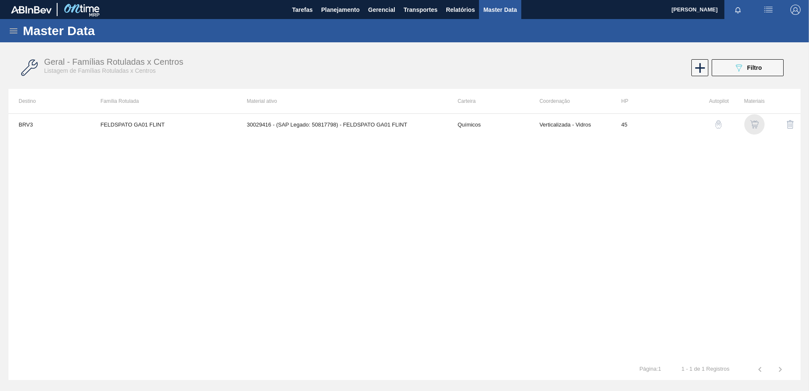
click at [755, 126] on img "button" at bounding box center [754, 124] width 8 height 8
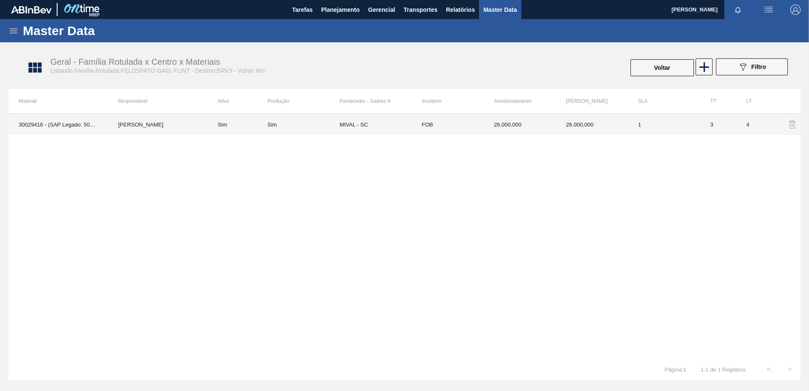
click at [465, 128] on td "FOB" at bounding box center [448, 124] width 72 height 21
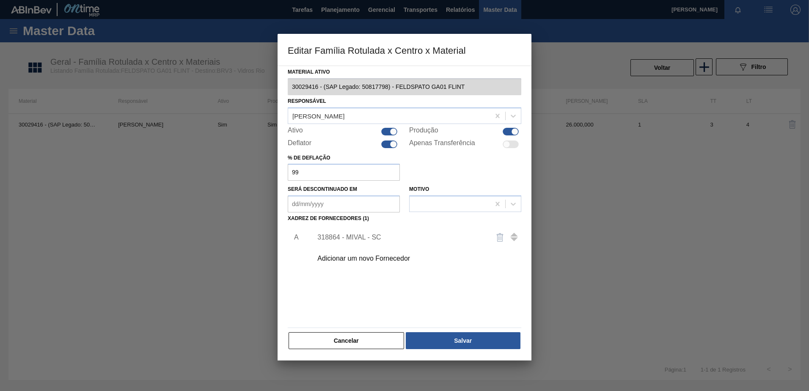
click at [358, 231] on div "318864 - MIVAL - SC" at bounding box center [415, 237] width 214 height 21
click at [353, 239] on div "318864 - MIVAL - SC" at bounding box center [400, 238] width 166 height 8
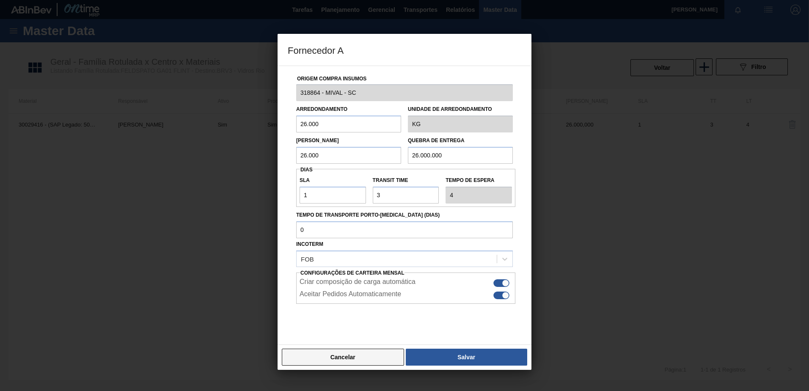
click at [352, 358] on button "Cancelar" at bounding box center [343, 357] width 122 height 17
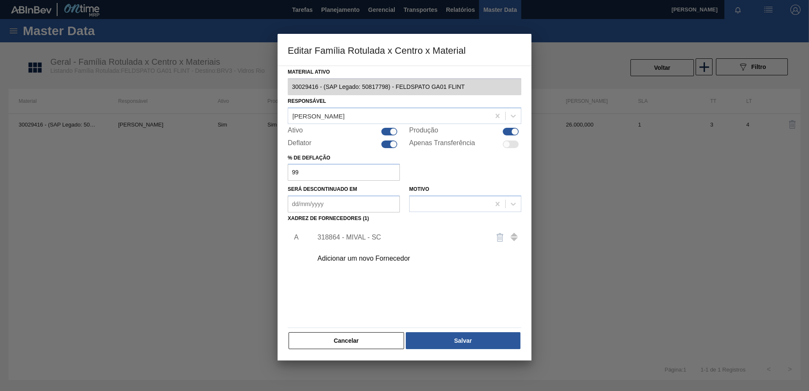
click at [352, 358] on div "Material ativo 30029416 - (SAP Legado: 50817798) - FELDSPATO GA01 FLINT Respons…" at bounding box center [405, 213] width 254 height 295
click at [355, 349] on div "Cancelar Salvar" at bounding box center [405, 340] width 234 height 19
click at [355, 341] on button "Cancelar" at bounding box center [346, 340] width 115 height 17
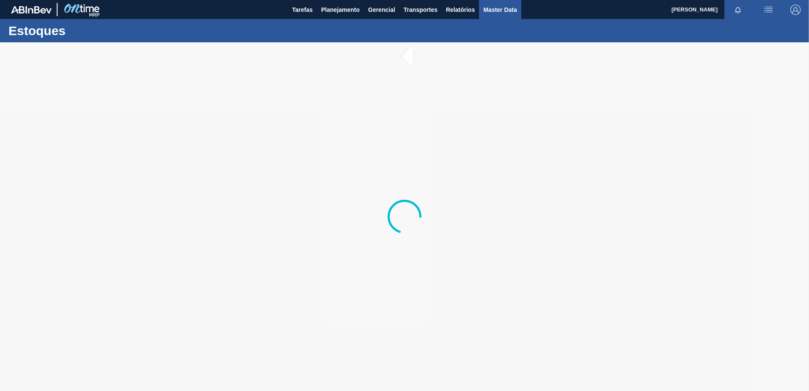
click at [511, 5] on span "Master Data" at bounding box center [499, 10] width 33 height 10
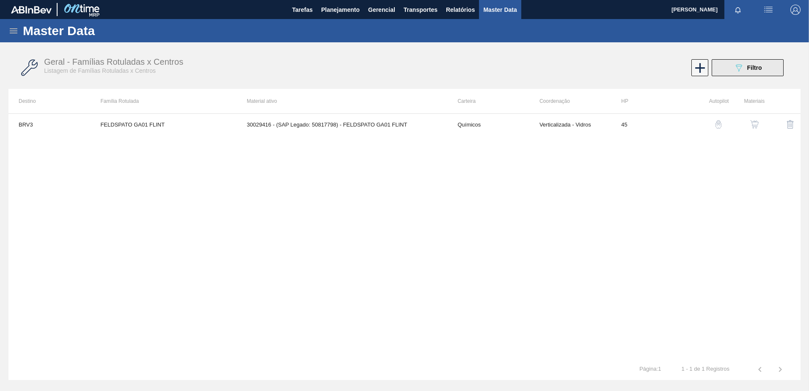
click at [742, 71] on icon "089F7B8B-B2A5-4AFE-B5C0-19BA573D28AC" at bounding box center [739, 68] width 10 height 10
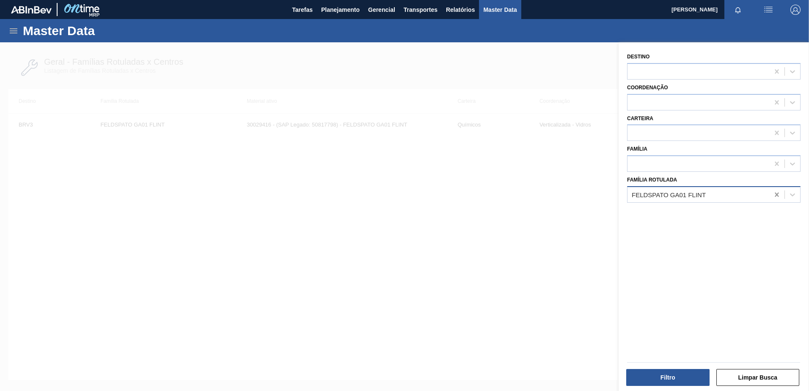
click at [777, 195] on icon at bounding box center [777, 194] width 8 height 8
paste Rotulada "FELDSPATO GA01 FLINT"
type Rotulada "FELDSPATO GA01 FLINT"
click at [751, 216] on div "FELDSPATO GA01 FLINT" at bounding box center [713, 216] width 173 height 16
click at [663, 376] on button "Filtro" at bounding box center [667, 377] width 83 height 17
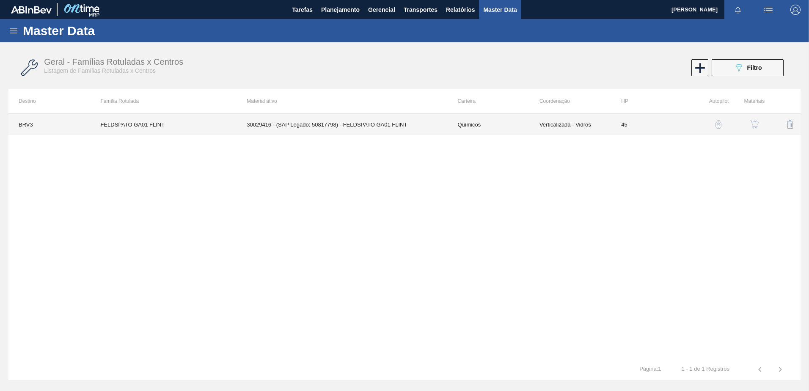
click at [447, 120] on td "Químicos" at bounding box center [488, 124] width 82 height 21
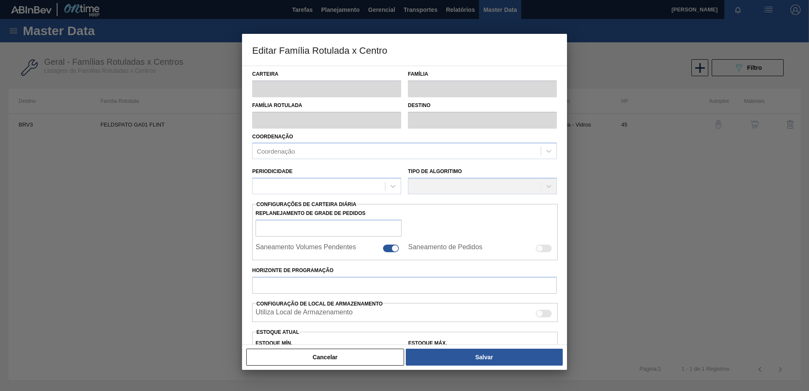
type input "Químicos"
type input "Feldspato"
type input "FELDSPATO GA01 FLINT"
type input "BRV3 - Vidros Rio"
type input "45"
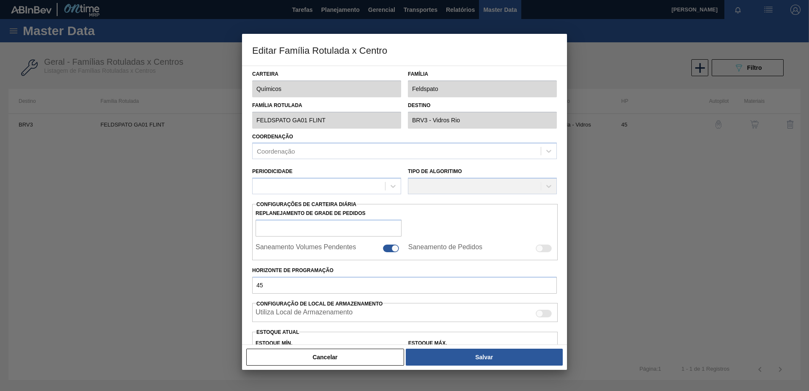
type input "0"
type input "800.000"
type input "0"
type input "0,000"
checkbox input "true"
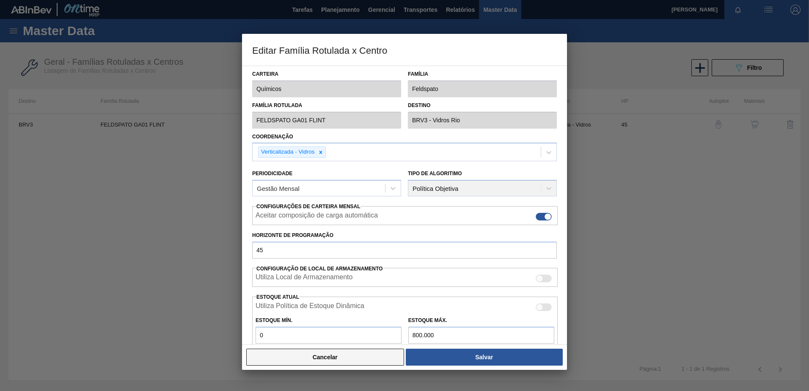
click at [354, 360] on button "Cancelar" at bounding box center [325, 357] width 158 height 17
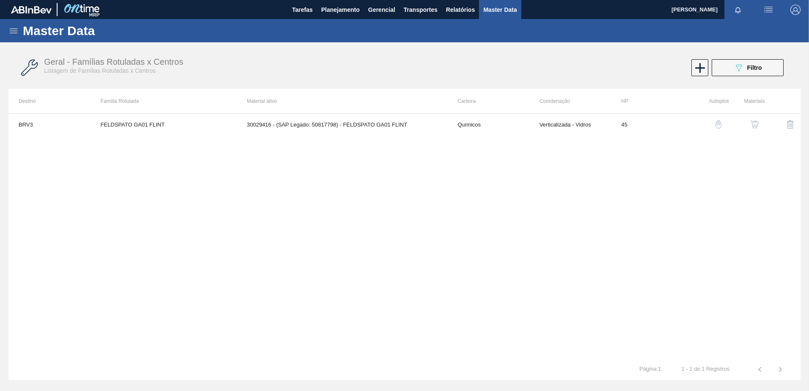
click at [759, 124] on img "button" at bounding box center [754, 124] width 8 height 8
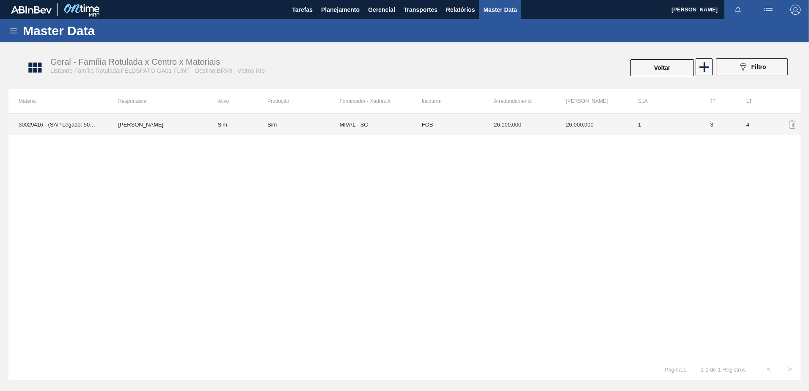
click at [493, 124] on td "26.000,000" at bounding box center [520, 124] width 72 height 21
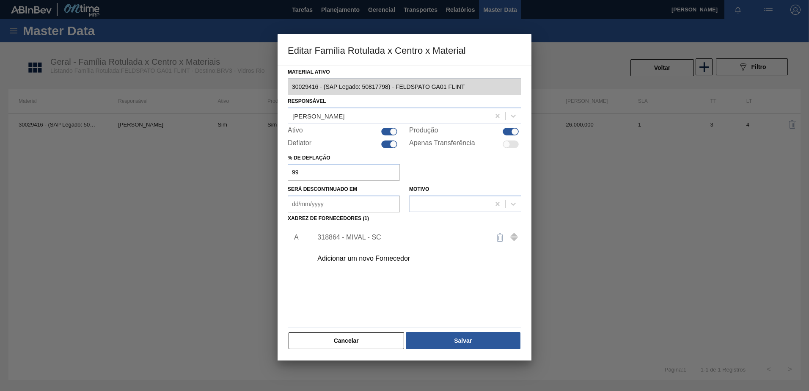
click at [393, 238] on div "318864 - MIVAL - SC" at bounding box center [400, 238] width 166 height 8
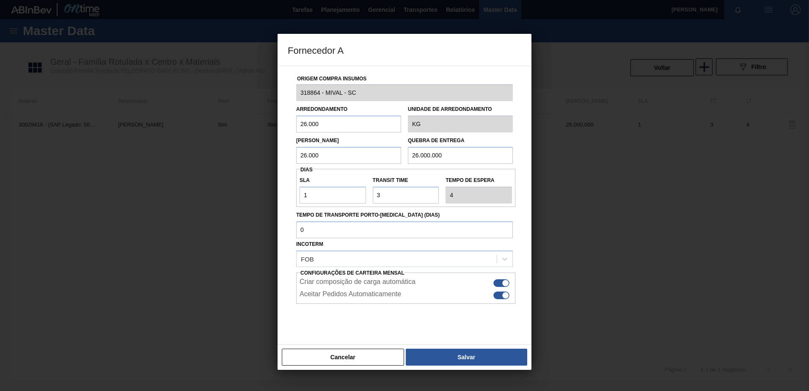
drag, startPoint x: 466, startPoint y: 154, endPoint x: 431, endPoint y: 156, distance: 35.2
click at [431, 156] on input "26.000.000" at bounding box center [460, 155] width 105 height 17
type input "26.000"
click at [358, 360] on button "Cancelar" at bounding box center [343, 357] width 122 height 17
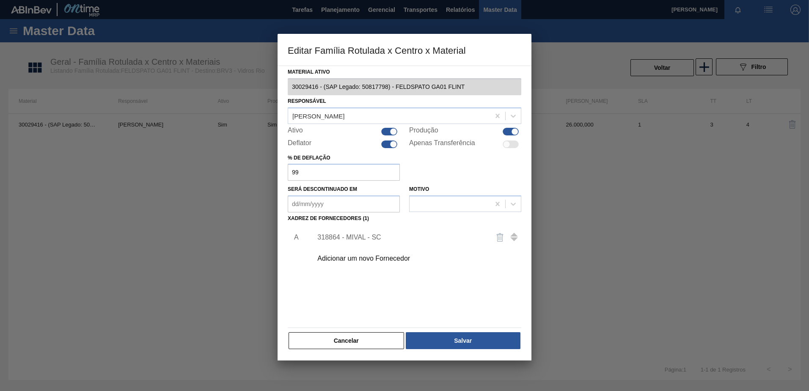
click at [363, 351] on div "Material ativo 30029416 - (SAP Legado: 50817798) - FELDSPATO GA01 FLINT Respons…" at bounding box center [405, 213] width 254 height 295
click at [362, 339] on button "Cancelar" at bounding box center [346, 340] width 115 height 17
click at [359, 345] on div "30029416 - (SAP Legado: 50817798) - FELDSPATO GA01 FLINT Douglas Santana Sim Si…" at bounding box center [404, 235] width 792 height 245
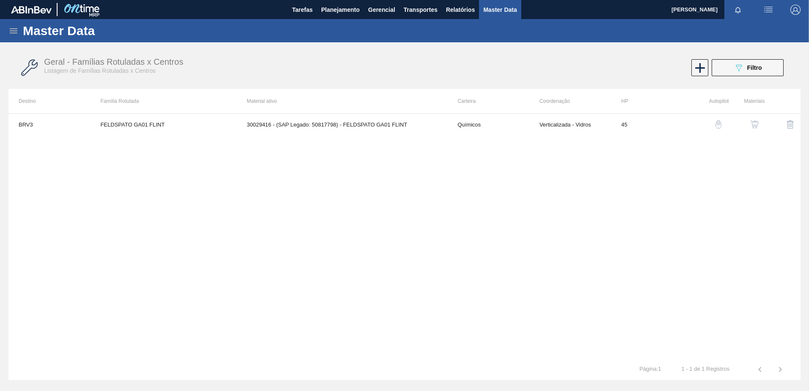
click at [721, 123] on img "button" at bounding box center [718, 124] width 8 height 8
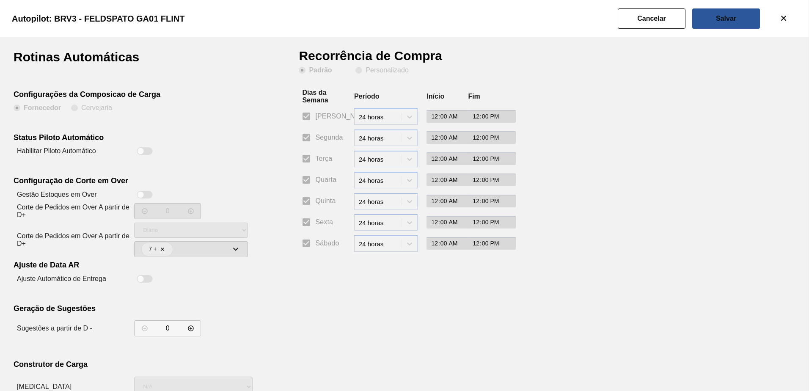
scroll to position [56, 0]
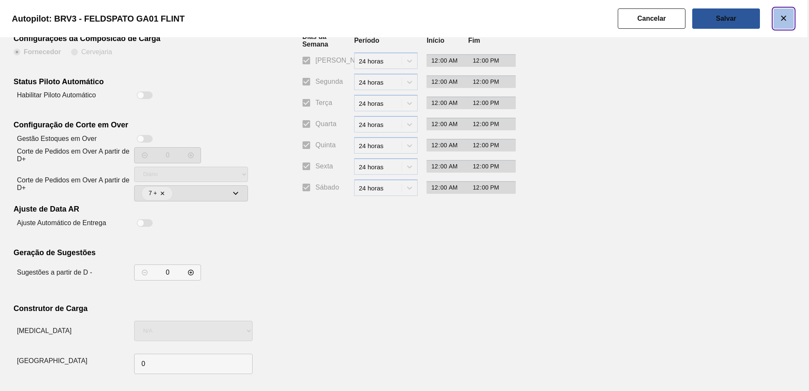
click at [792, 15] on button "botão de ícone" at bounding box center [783, 18] width 20 height 20
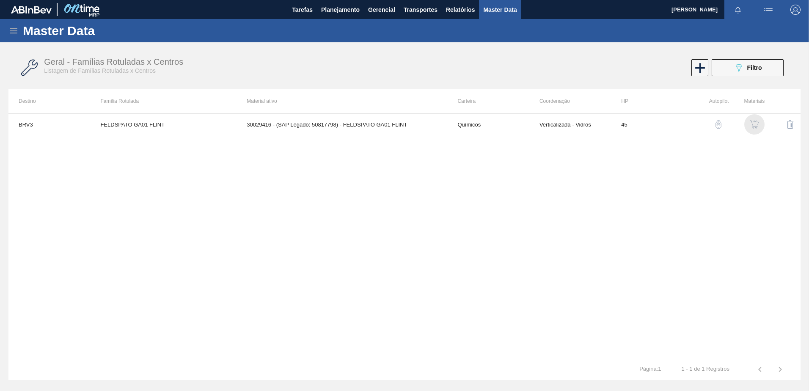
click at [753, 124] on img "button" at bounding box center [754, 124] width 8 height 8
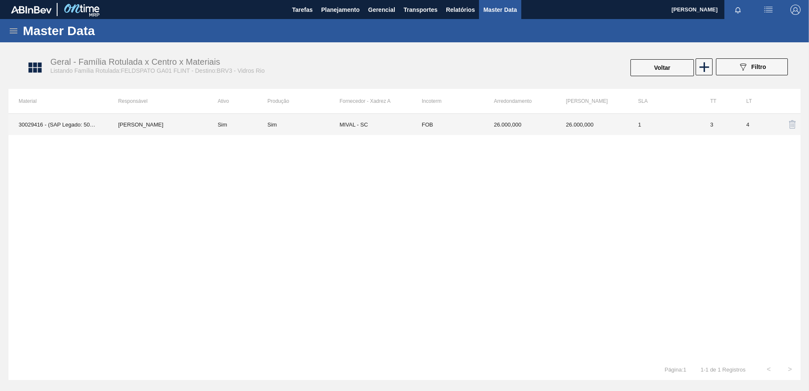
click at [462, 128] on td "FOB" at bounding box center [448, 124] width 72 height 21
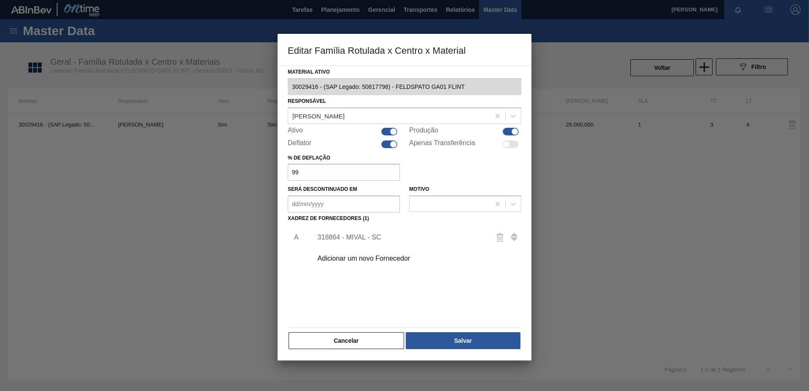
click at [358, 240] on div "318864 - MIVAL - SC" at bounding box center [400, 238] width 166 height 8
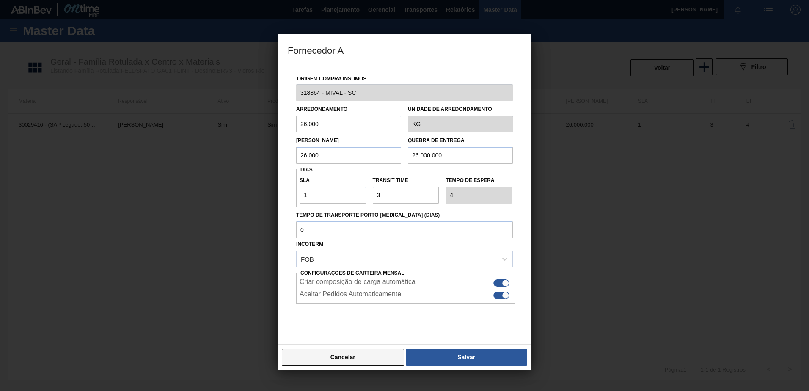
click at [340, 350] on button "Cancelar" at bounding box center [343, 357] width 122 height 17
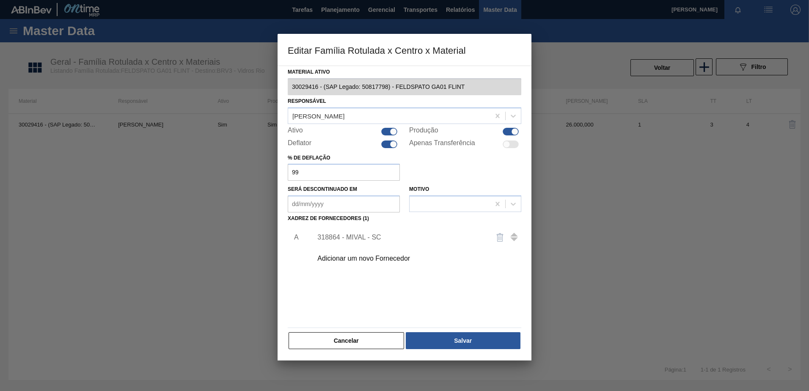
click at [392, 142] on div at bounding box center [393, 143] width 7 height 7
checkbox input "false"
click at [372, 340] on button "Cancelar" at bounding box center [346, 340] width 115 height 17
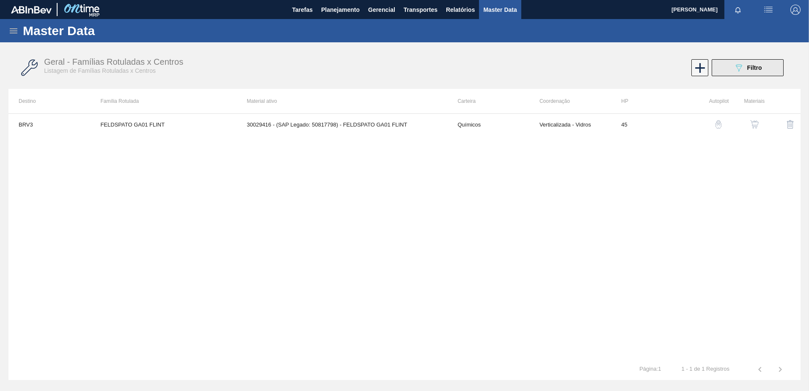
click at [753, 74] on button "089F7B8B-B2A5-4AFE-B5C0-19BA573D28AC Filtro" at bounding box center [748, 67] width 72 height 17
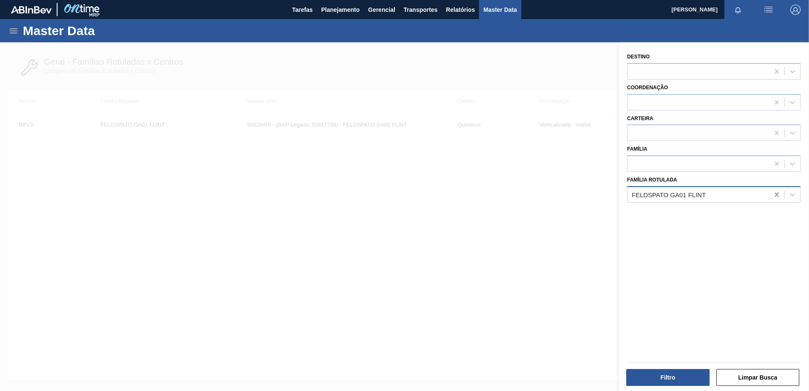
click at [775, 193] on icon at bounding box center [777, 194] width 4 height 4
paste Rotulada "RÓTULO NECK STELLA LN PURE GOLD 330ML"
type Rotulada "RÓTULO NECK STELLA LN PURE GOLD 330ML"
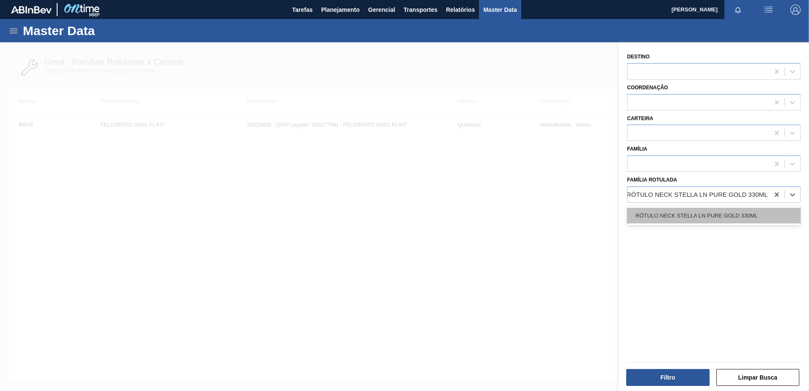
click at [722, 219] on div "RÓTULO NECK STELLA LN PURE GOLD 330ML" at bounding box center [713, 216] width 173 height 16
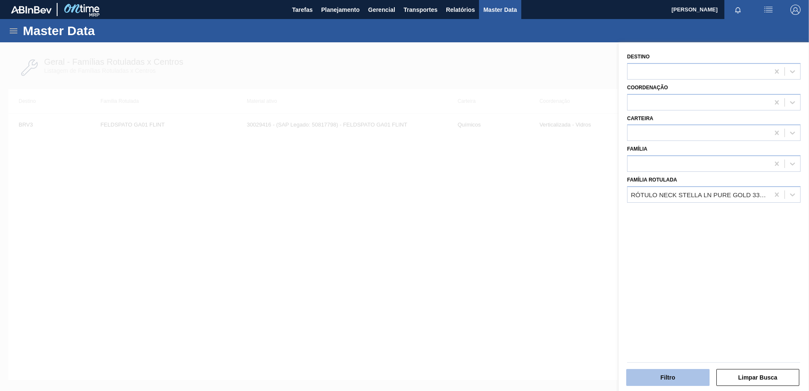
click at [659, 370] on button "Filtro" at bounding box center [667, 377] width 83 height 17
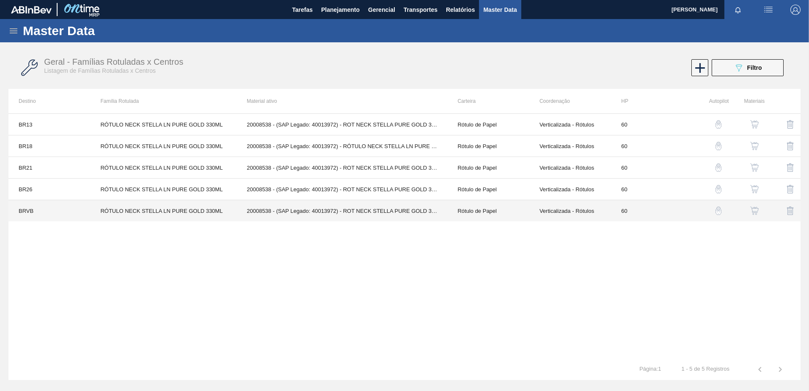
click at [395, 220] on td "20008538 - (SAP Legado: 40013972) - ROT NECK STELLA PURE GOLD 330 CX48MIL" at bounding box center [341, 211] width 211 height 22
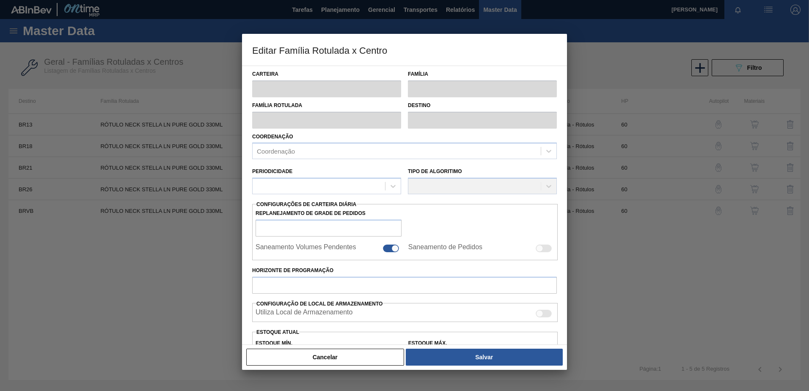
type input "Rótulo de Papel"
type input "Rótulo Papel"
type input "RÓTULO NECK STELLA LN PURE GOLD 330ML"
type input "BRVB - Rótulos"
type input "60"
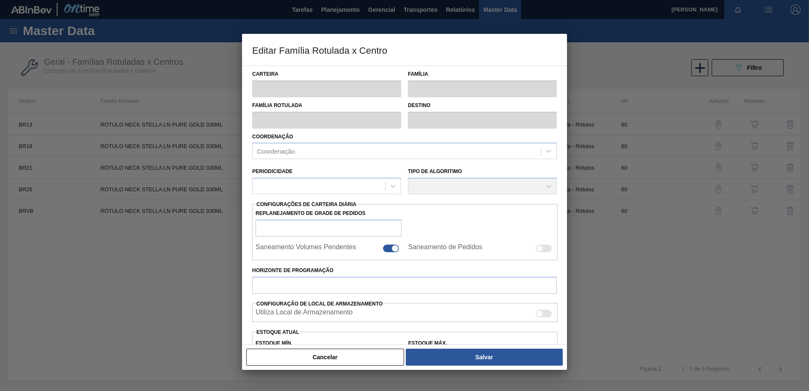
type input "0"
type input "100"
type input "0,000"
checkbox input "true"
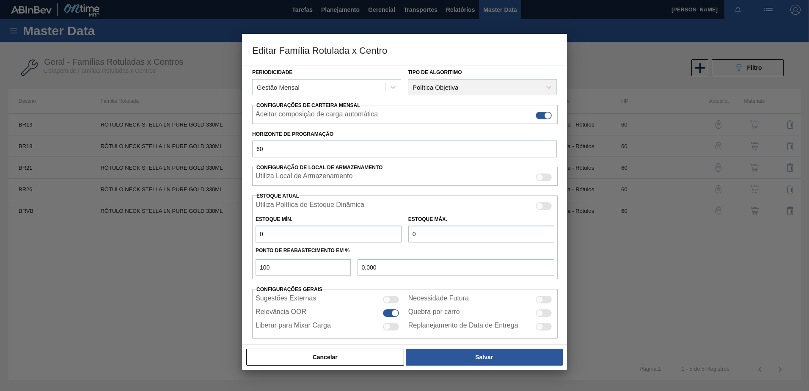
scroll to position [110, 0]
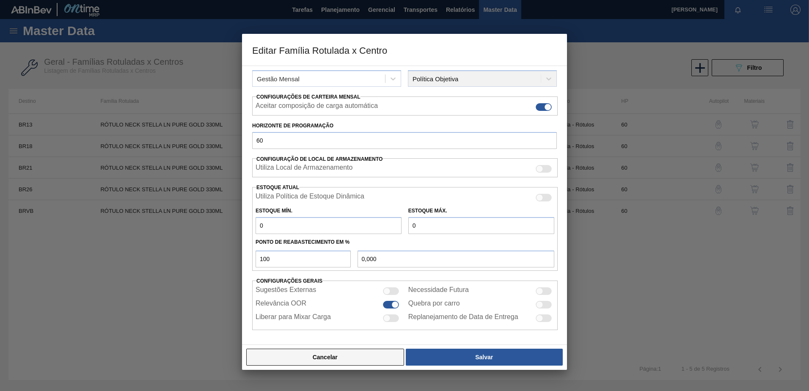
click at [332, 356] on button "Cancelar" at bounding box center [325, 357] width 158 height 17
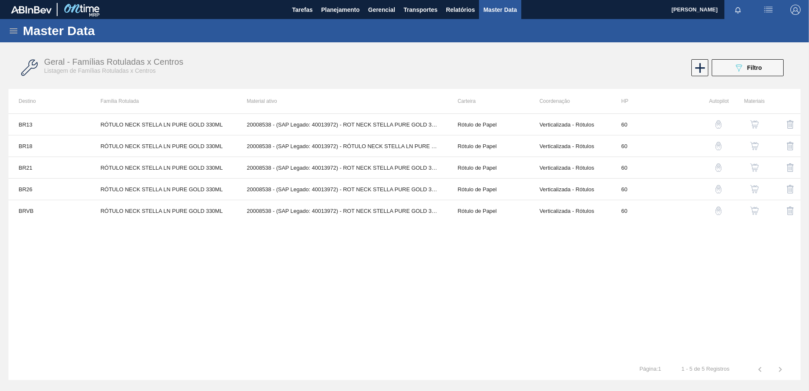
click at [752, 208] on img "button" at bounding box center [754, 210] width 8 height 8
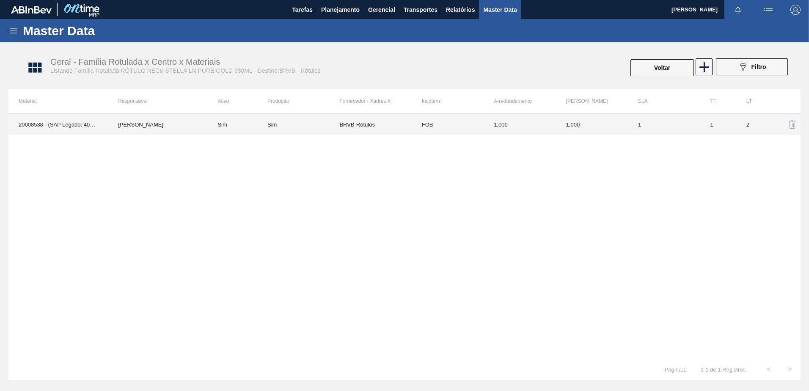
click at [592, 122] on td "1,000" at bounding box center [592, 124] width 72 height 21
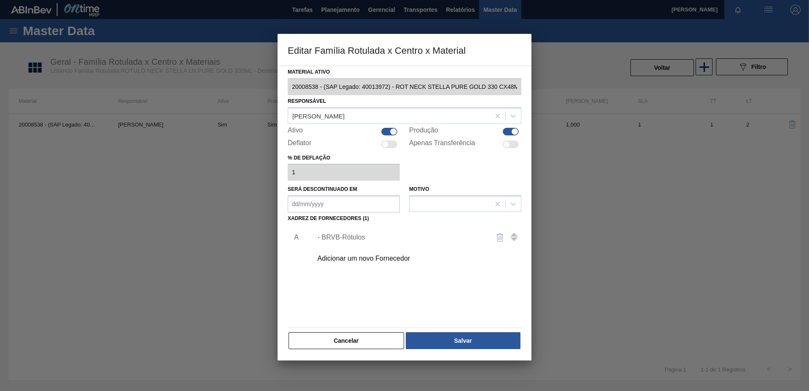
click at [363, 230] on div "- BRVB-Rótulos" at bounding box center [415, 237] width 214 height 21
click at [362, 231] on div "- BRVB-Rótulos" at bounding box center [415, 237] width 214 height 21
click at [354, 238] on div "- BRVB-Rótulos" at bounding box center [400, 238] width 166 height 8
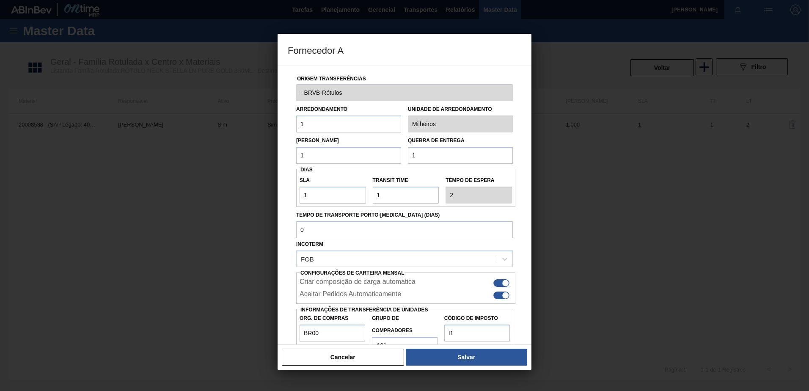
click at [325, 124] on input "1" at bounding box center [348, 123] width 105 height 17
type input "1.000"
click at [316, 146] on div "Lote Mínimo 1" at bounding box center [348, 149] width 105 height 29
click at [316, 157] on input "1" at bounding box center [348, 155] width 105 height 17
type input "1.000"
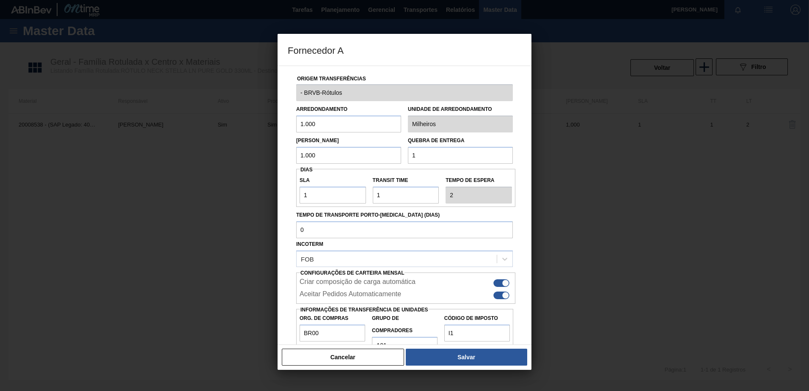
click at [432, 155] on input "1" at bounding box center [460, 155] width 105 height 17
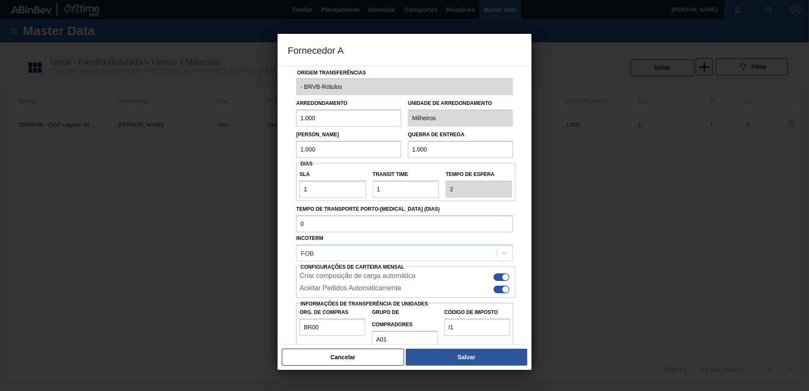
scroll to position [23, 0]
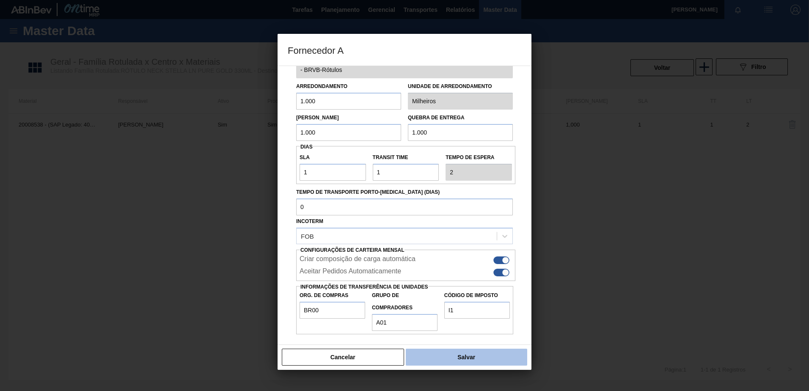
type input "1.000"
click at [454, 357] on button "Salvar" at bounding box center [466, 357] width 121 height 17
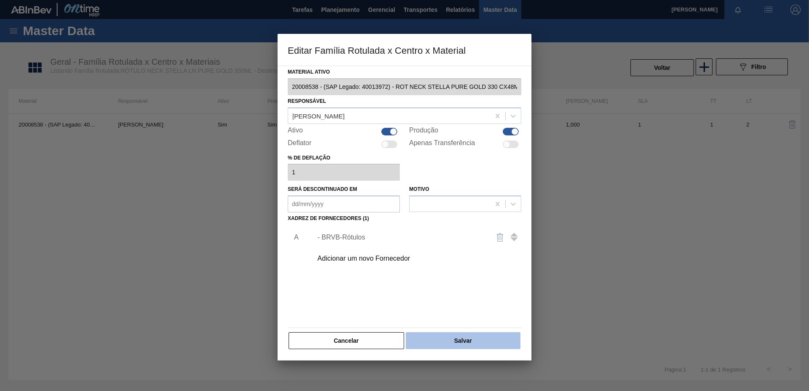
click at [448, 342] on button "Salvar" at bounding box center [463, 340] width 115 height 17
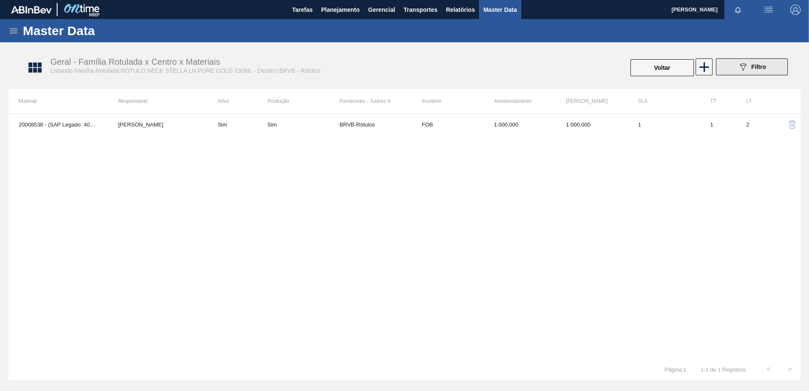
click at [742, 70] on icon "089F7B8B-B2A5-4AFE-B5C0-19BA573D28AC" at bounding box center [743, 67] width 10 height 10
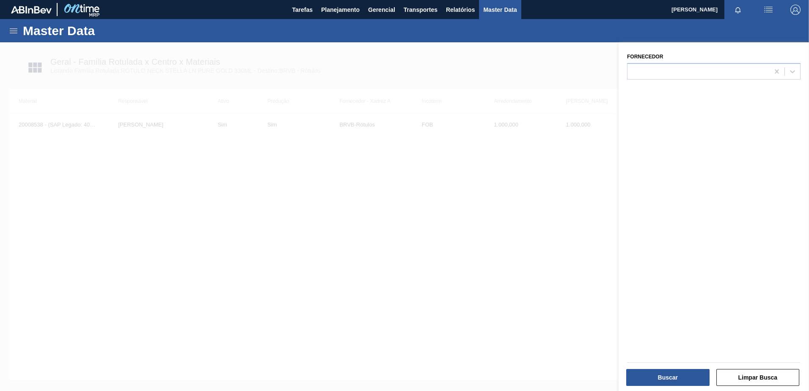
drag, startPoint x: 443, startPoint y: 184, endPoint x: 344, endPoint y: 169, distance: 99.7
click at [435, 184] on div at bounding box center [404, 237] width 809 height 391
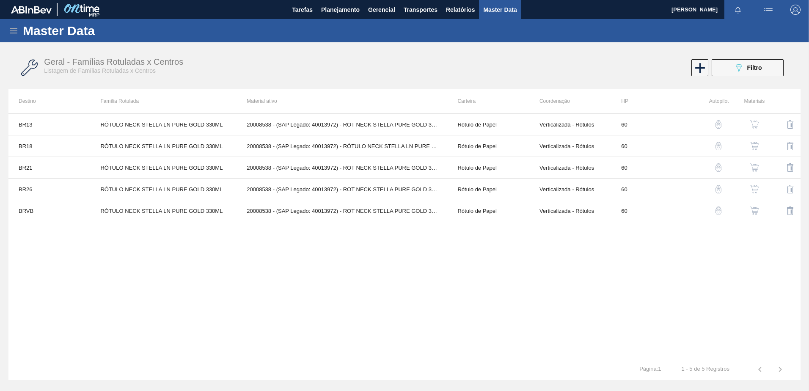
click at [775, 59] on div "Geral - Famílias Rotuladas x Centros Listagem de Famílias Rotuladas x Centros 0…" at bounding box center [404, 68] width 792 height 32
click at [772, 62] on button "089F7B8B-B2A5-4AFE-B5C0-19BA573D28AC Filtro" at bounding box center [748, 67] width 72 height 17
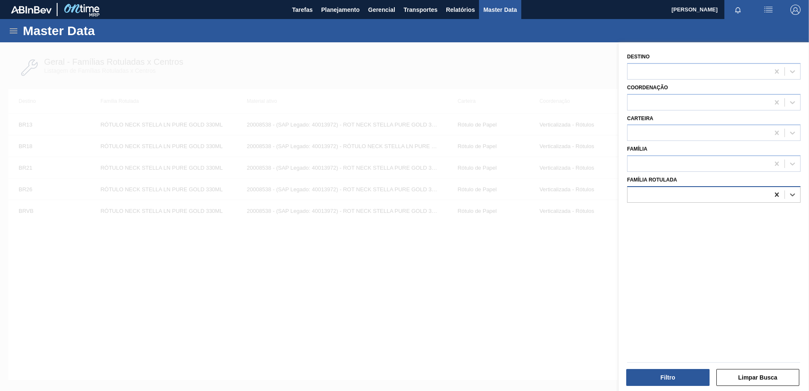
click at [777, 198] on icon at bounding box center [777, 194] width 8 height 8
paste Rotulada "FELDSPATO GA01 FLINT"
type Rotulada "FELDSPATO GA01 FLINT"
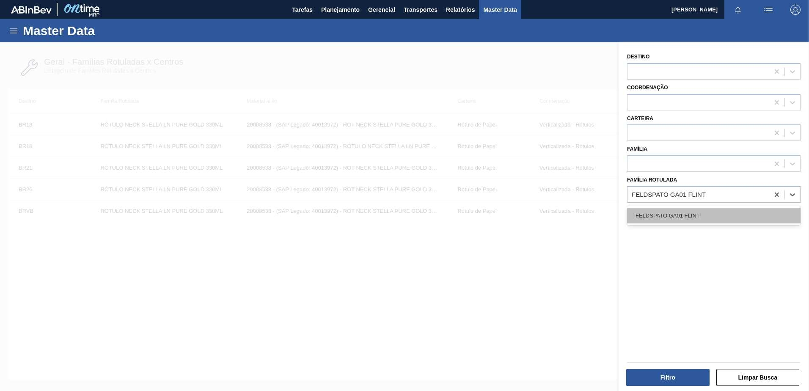
click at [687, 217] on div "FELDSPATO GA01 FLINT" at bounding box center [713, 216] width 173 height 16
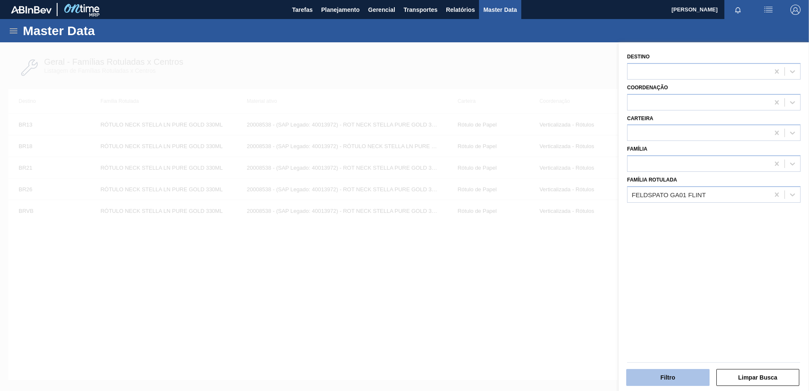
click at [667, 379] on button "Filtro" at bounding box center [667, 377] width 83 height 17
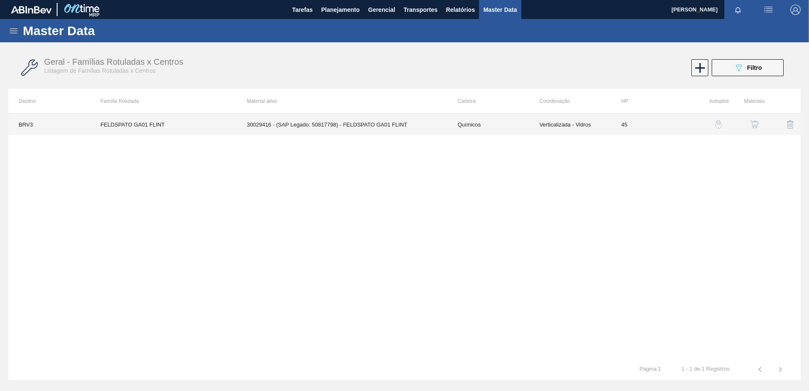
click at [643, 126] on td "45" at bounding box center [652, 124] width 82 height 21
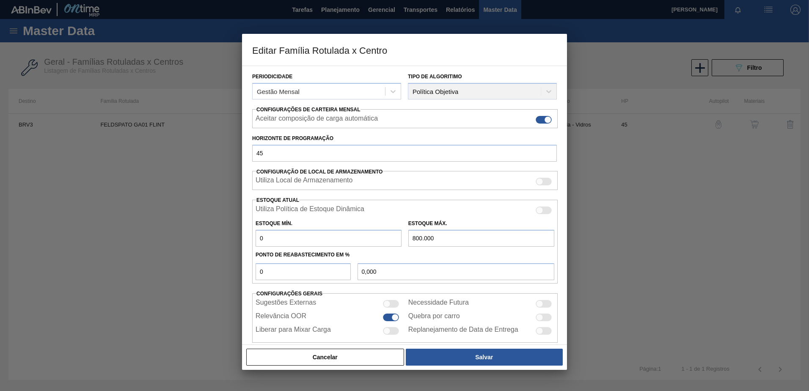
scroll to position [110, 0]
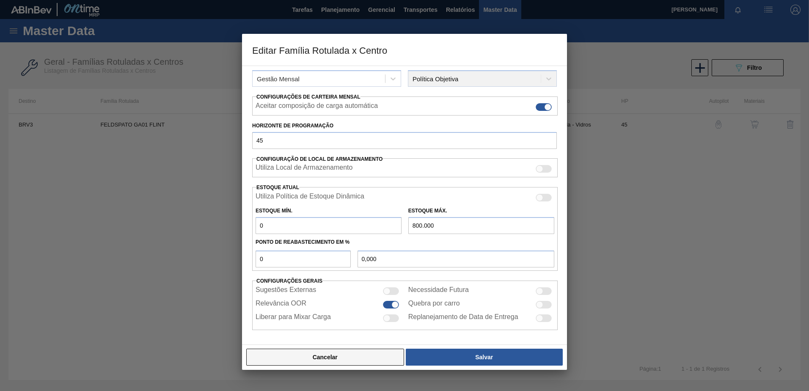
click at [330, 356] on button "Cancelar" at bounding box center [325, 357] width 158 height 17
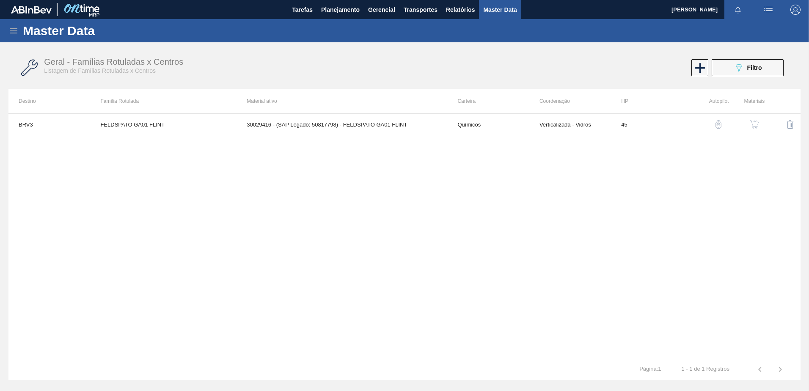
click at [753, 121] on img "button" at bounding box center [754, 124] width 8 height 8
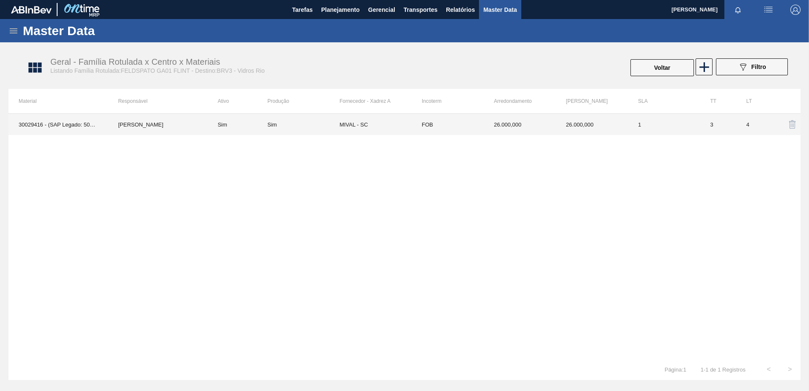
click at [457, 124] on td "FOB" at bounding box center [448, 124] width 72 height 21
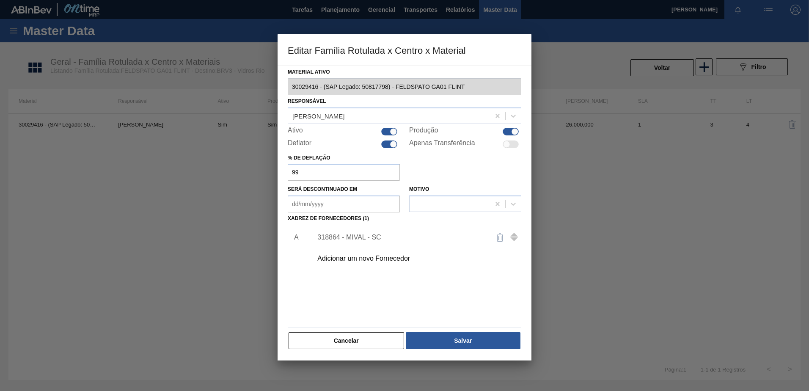
click at [352, 235] on div "318864 - MIVAL - SC" at bounding box center [400, 238] width 166 height 8
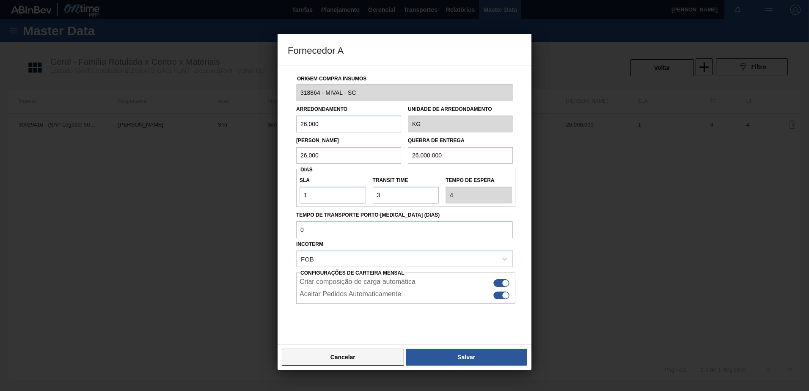
click at [352, 361] on button "Cancelar" at bounding box center [343, 357] width 122 height 17
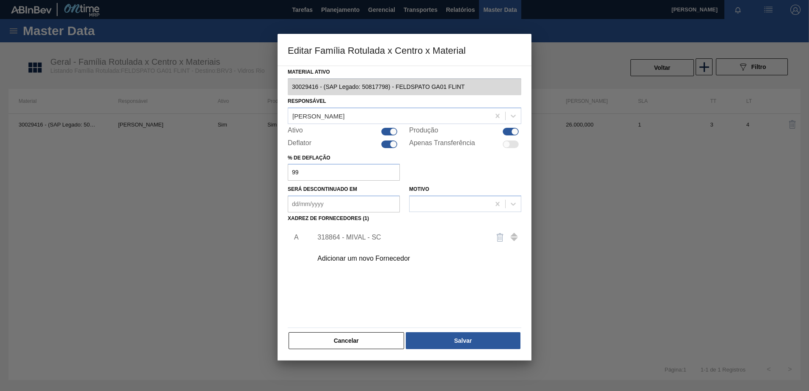
click at [362, 339] on button "Cancelar" at bounding box center [346, 340] width 115 height 17
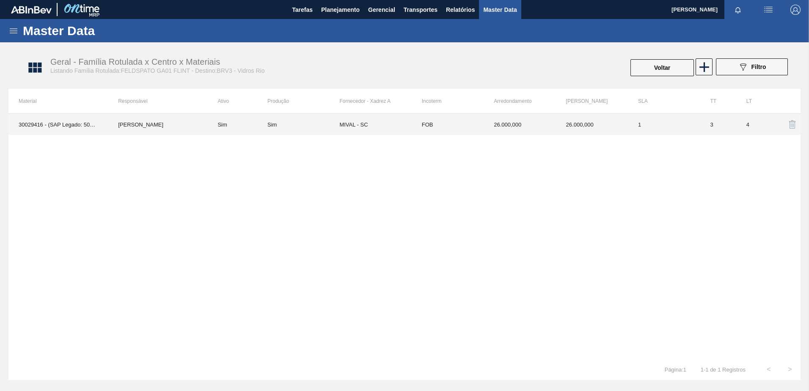
click at [454, 127] on td "FOB" at bounding box center [448, 124] width 72 height 21
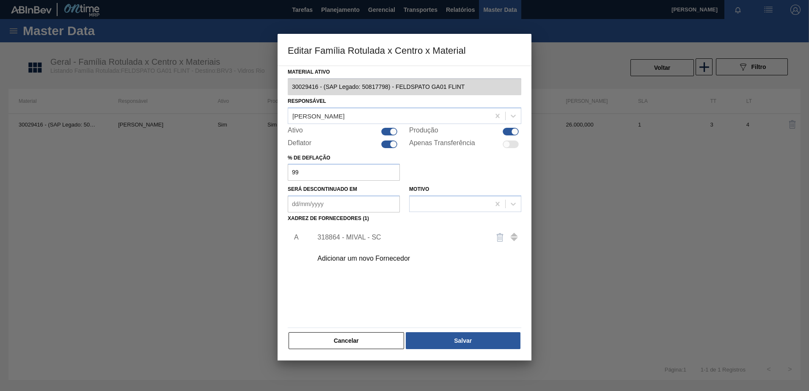
click at [193, 228] on div at bounding box center [404, 195] width 809 height 391
click at [192, 227] on div at bounding box center [404, 195] width 809 height 391
click at [320, 350] on div "Material ativo 30029416 - (SAP Legado: 50817798) - FELDSPATO GA01 FLINT Respons…" at bounding box center [405, 213] width 254 height 295
click at [316, 341] on button "Cancelar" at bounding box center [346, 340] width 115 height 17
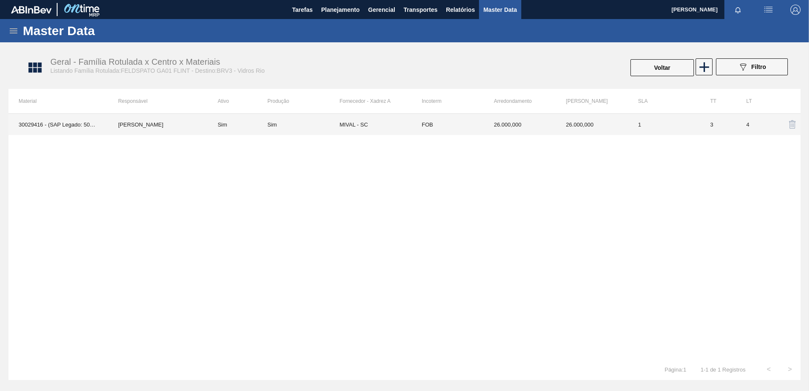
click at [449, 130] on td "FOB" at bounding box center [448, 124] width 72 height 21
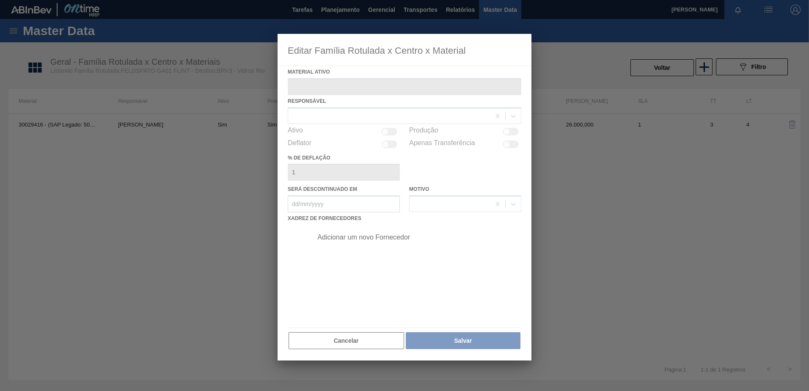
type ativo "30029416 - (SAP Legado: 50817798) - FELDSPATO GA01 FLINT"
checkbox input "true"
type deflação "99"
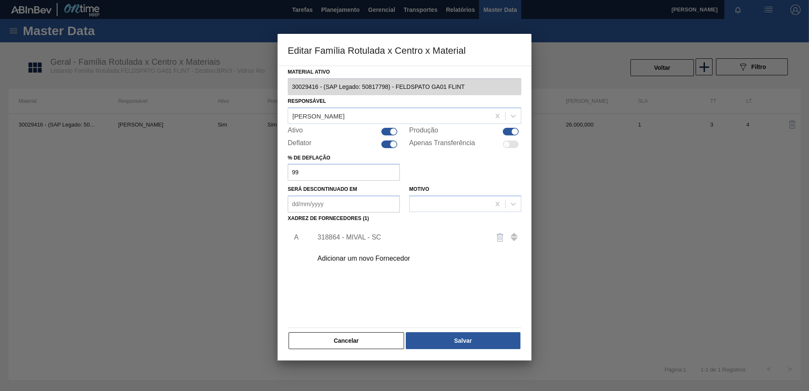
click at [391, 143] on div at bounding box center [393, 143] width 7 height 7
checkbox input "false"
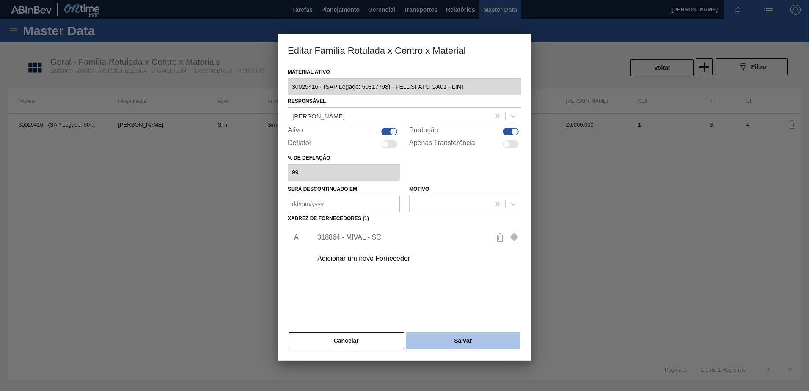
click at [444, 341] on button "Salvar" at bounding box center [463, 340] width 115 height 17
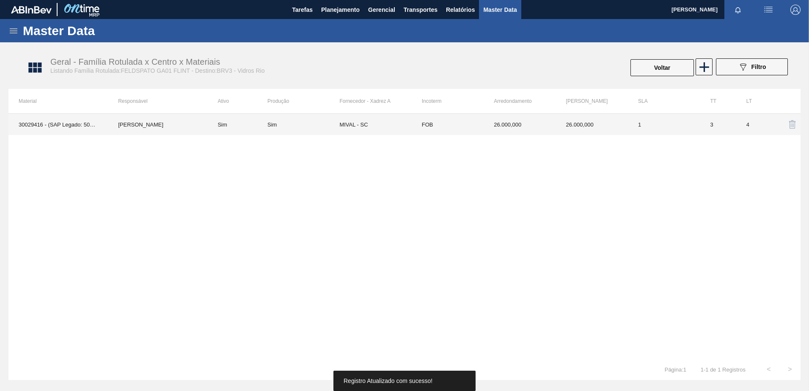
click at [611, 124] on td "26.000,000" at bounding box center [592, 124] width 72 height 21
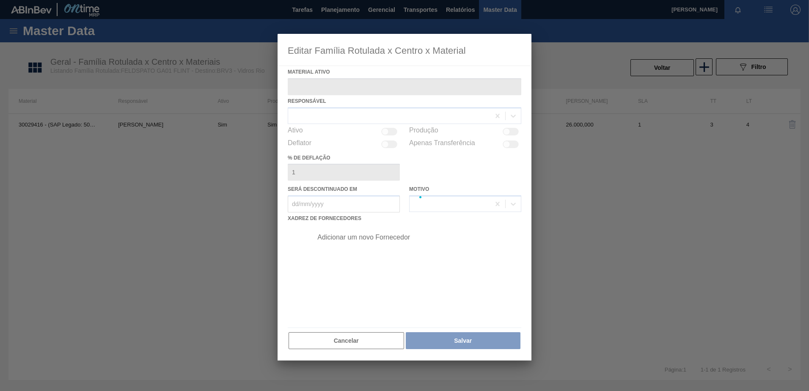
type ativo "30029416 - (SAP Legado: 50817798) - FELDSPATO GA01 FLINT"
checkbox input "true"
type deflação "99"
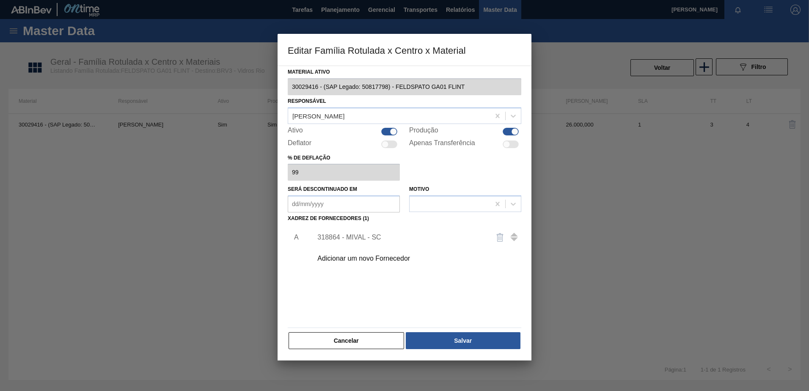
click at [386, 232] on div "318864 - MIVAL - SC" at bounding box center [415, 237] width 214 height 21
click at [383, 234] on div "318864 - MIVAL - SC" at bounding box center [400, 238] width 166 height 8
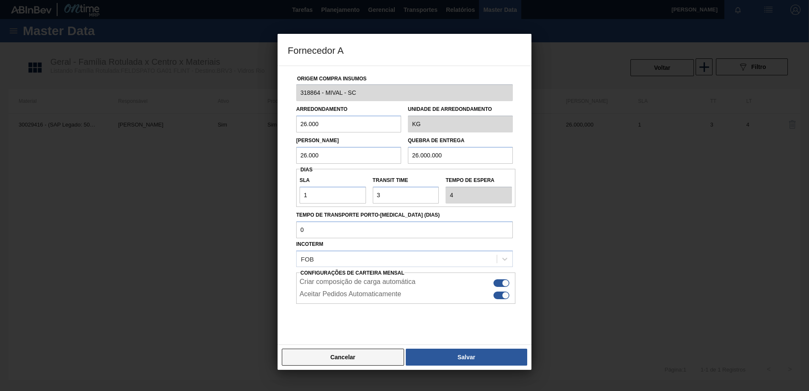
click at [368, 362] on button "Cancelar" at bounding box center [343, 357] width 122 height 17
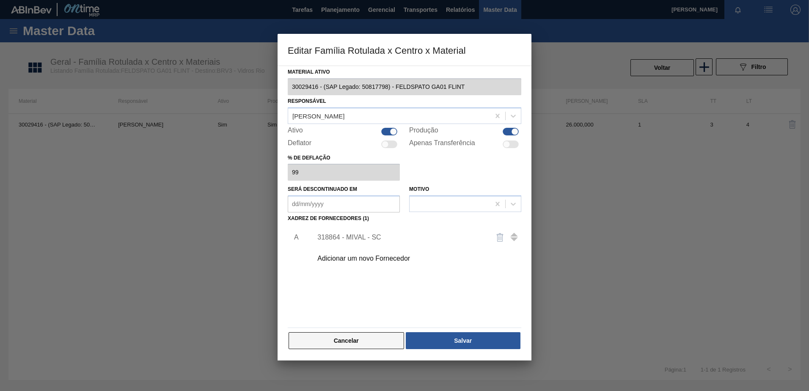
click at [355, 340] on button "Cancelar" at bounding box center [346, 340] width 115 height 17
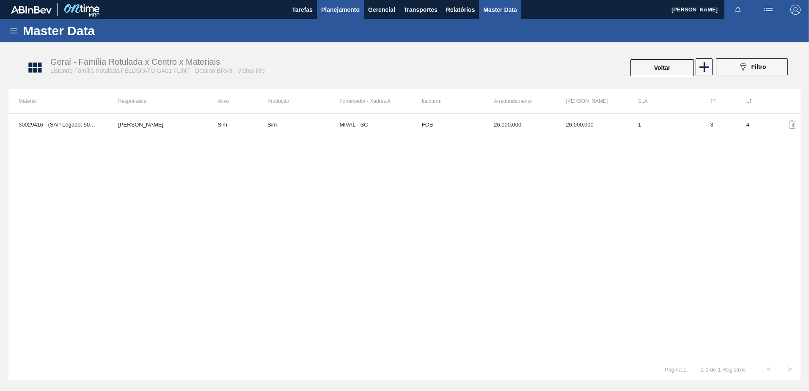
click at [339, 10] on span "Planejamento" at bounding box center [340, 10] width 38 height 10
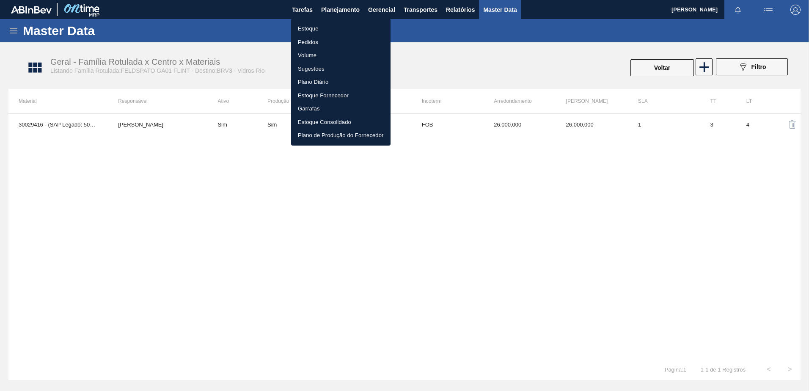
click at [322, 29] on li "Estoque" at bounding box center [340, 29] width 99 height 14
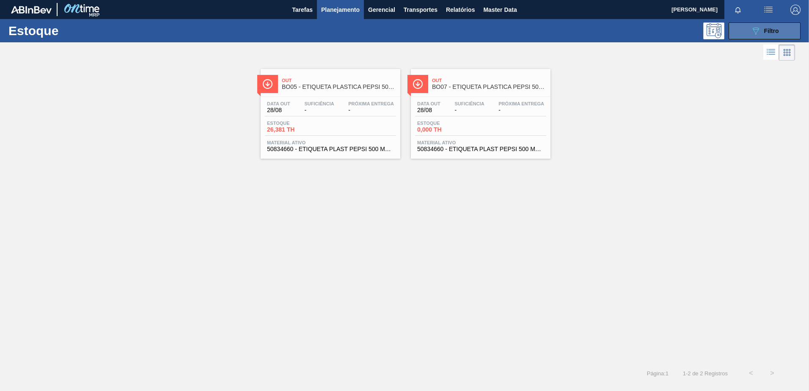
click at [749, 33] on button "089F7B8B-B2A5-4AFE-B5C0-19BA573D28AC Filtro" at bounding box center [765, 30] width 72 height 17
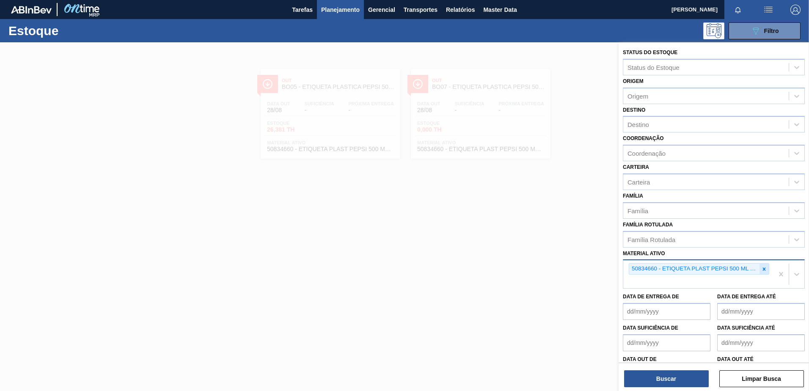
click at [764, 272] on div at bounding box center [763, 269] width 9 height 11
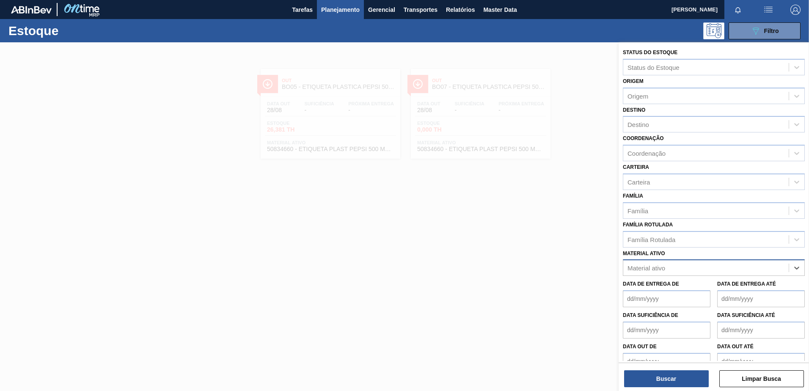
paste ativo "FELDSPATO GA01 FLINT"
type ativo "FELDSPATO GA01 FLINT"
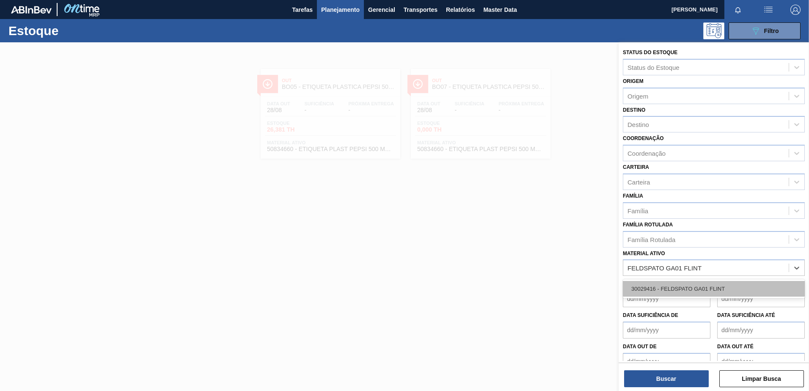
click at [750, 286] on div "30029416 - FELDSPATO GA01 FLINT" at bounding box center [714, 289] width 182 height 16
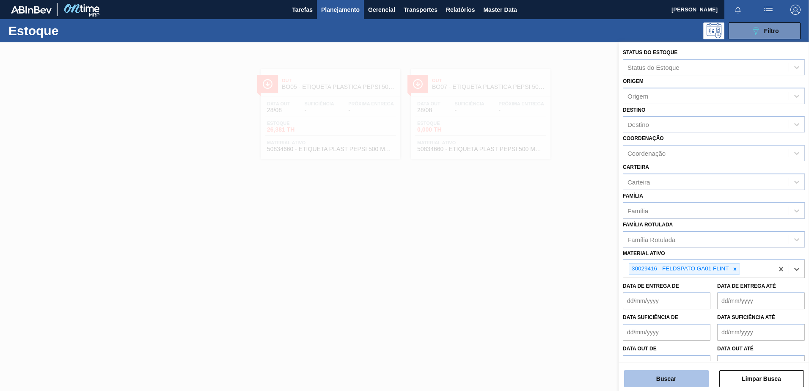
click at [673, 379] on button "Buscar" at bounding box center [666, 378] width 85 height 17
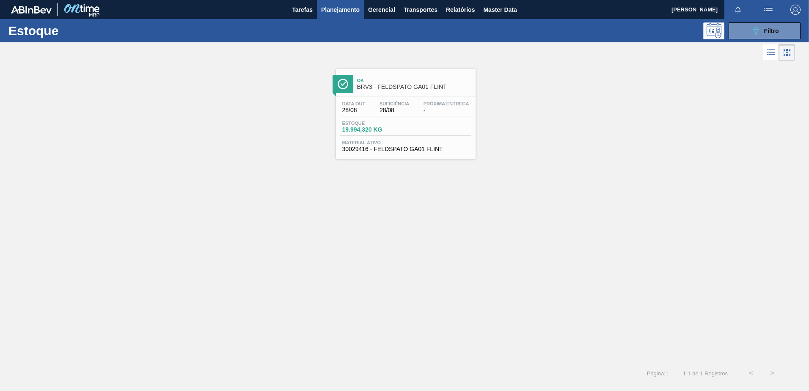
click at [390, 78] on span "Ok" at bounding box center [414, 80] width 114 height 5
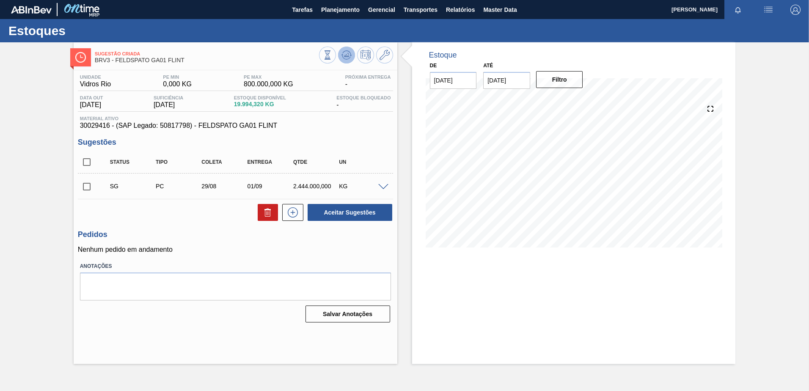
click at [353, 49] on button at bounding box center [346, 55] width 17 height 17
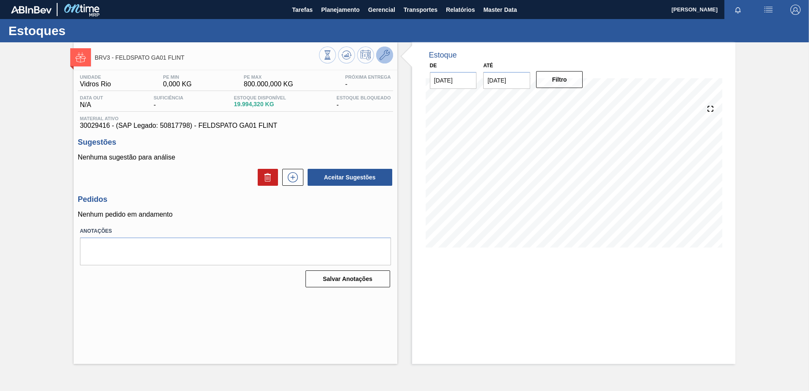
click at [389, 58] on icon at bounding box center [384, 55] width 10 height 10
